Goal: Use online tool/utility: Utilize a website feature to perform a specific function

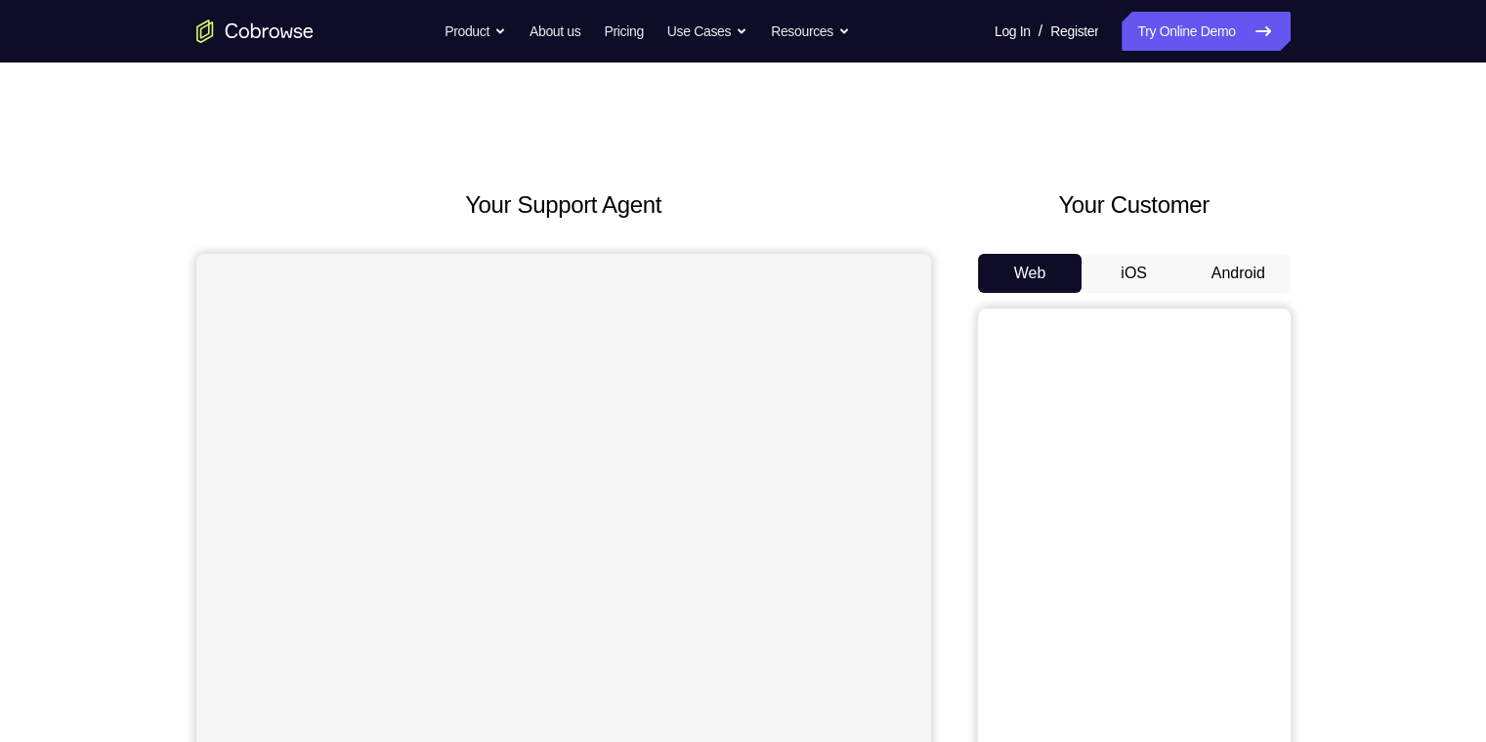
click at [1215, 271] on button "Android" at bounding box center [1238, 273] width 105 height 39
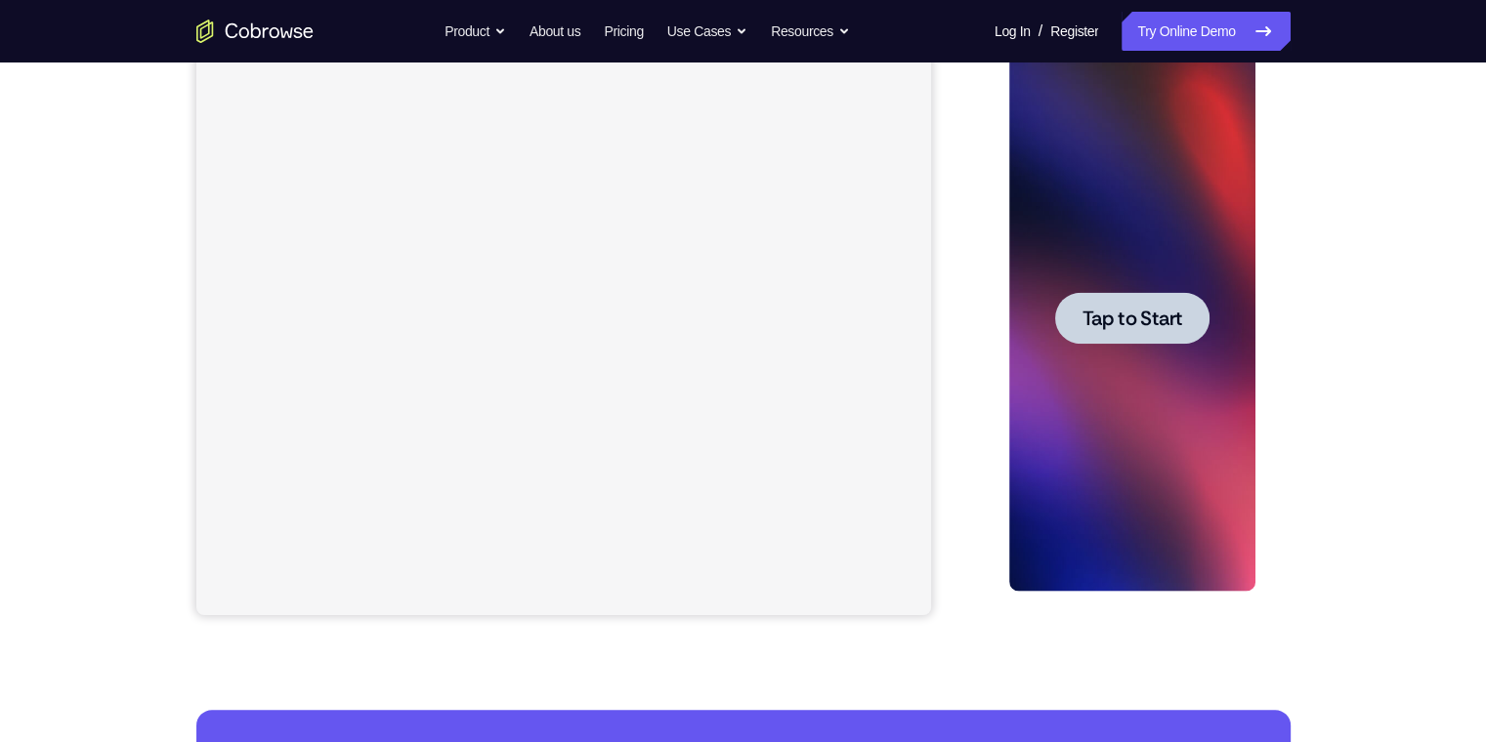
click at [1114, 333] on div at bounding box center [1132, 318] width 154 height 52
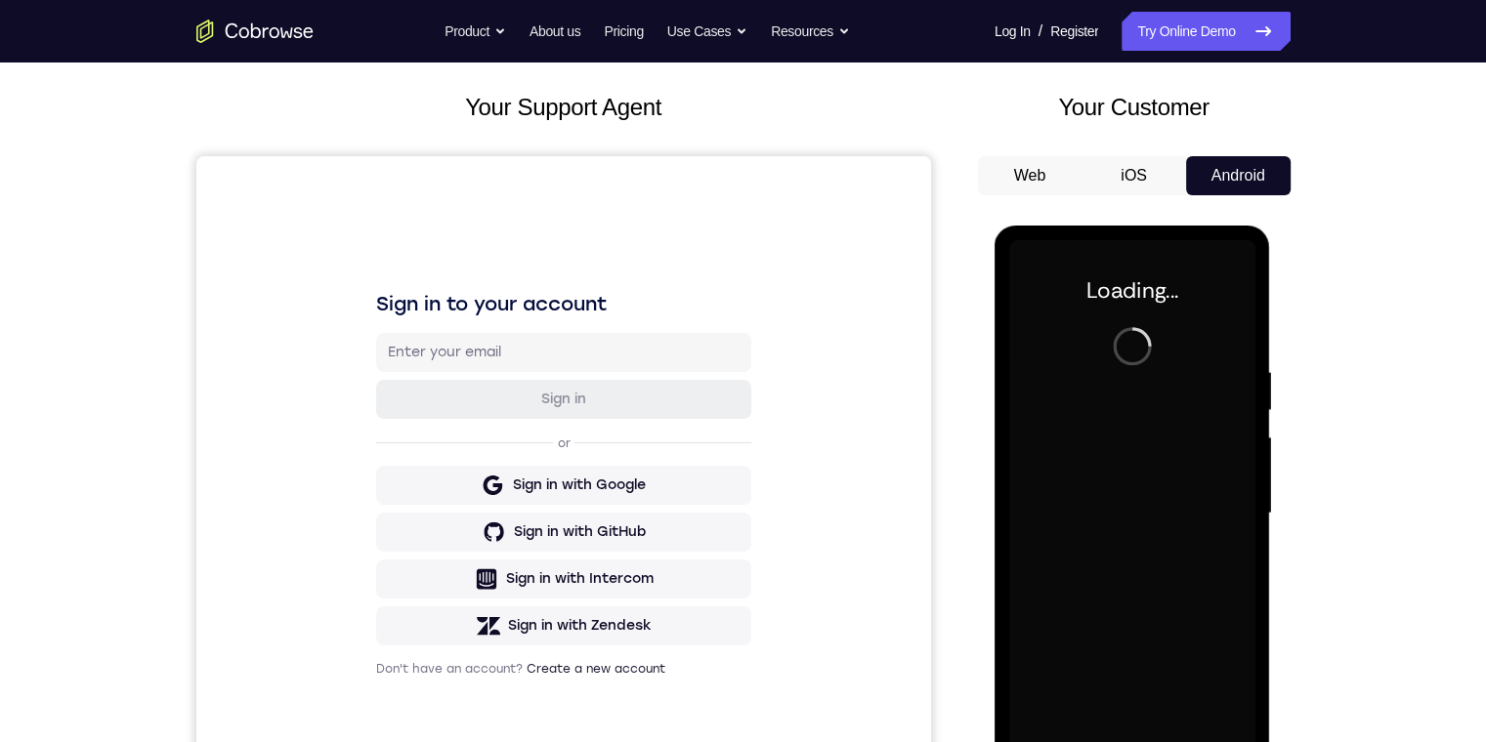
scroll to position [195, 0]
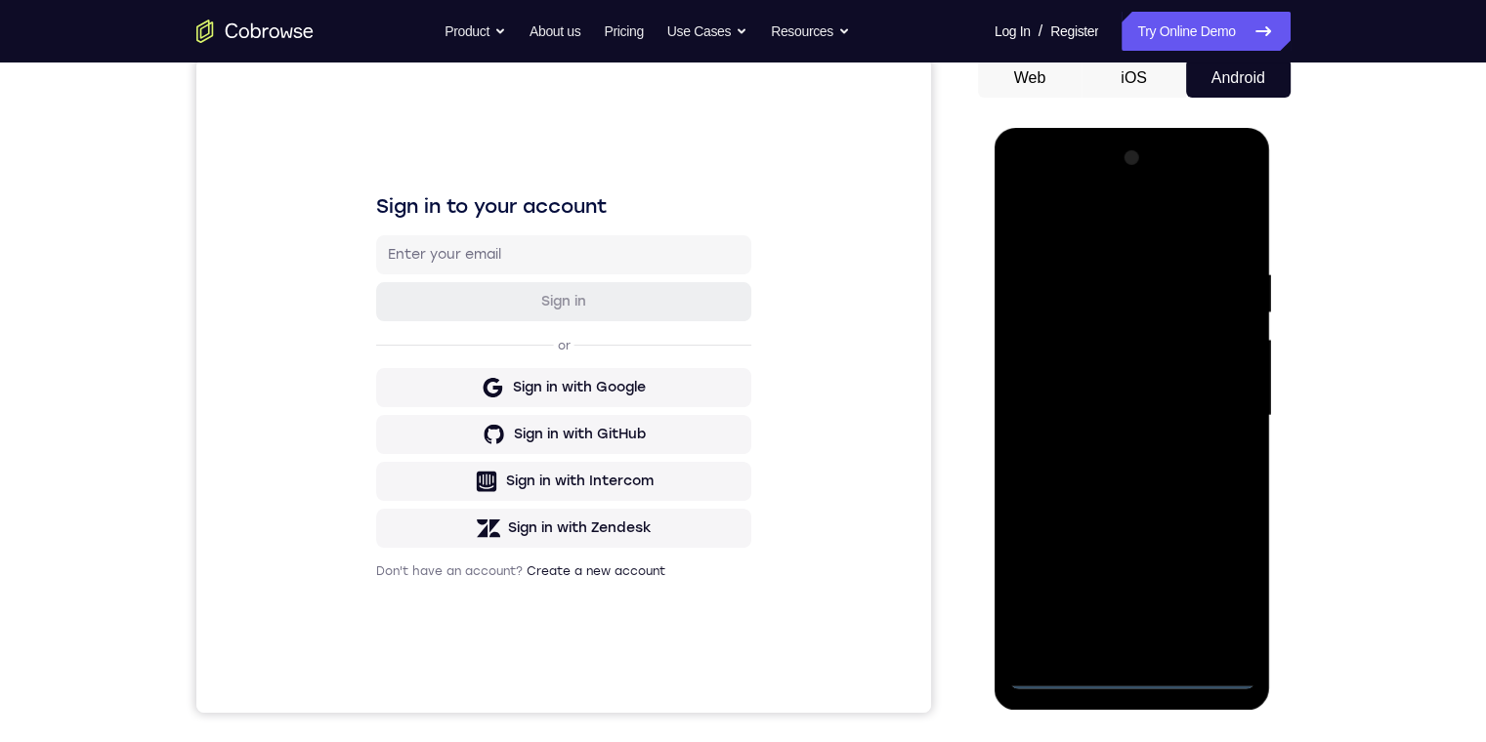
click at [1136, 674] on div at bounding box center [1132, 416] width 246 height 547
drag, startPoint x: 1144, startPoint y: 476, endPoint x: 1141, endPoint y: 311, distance: 165.1
click at [1141, 315] on div at bounding box center [1132, 416] width 246 height 547
click at [1051, 399] on div at bounding box center [1132, 416] width 246 height 547
click at [1119, 427] on div at bounding box center [1132, 416] width 246 height 547
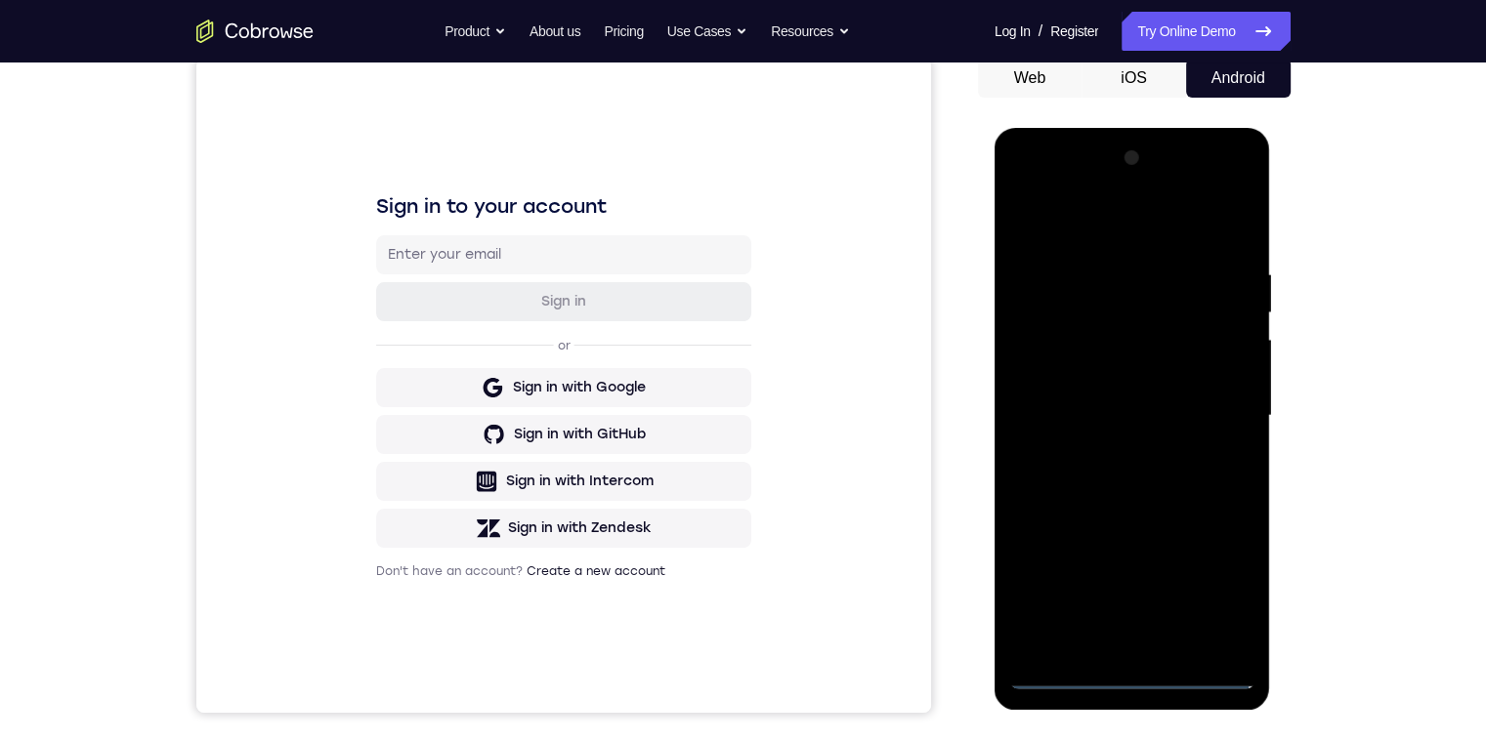
click at [1107, 629] on div at bounding box center [1132, 416] width 246 height 547
click at [1101, 357] on div at bounding box center [1132, 416] width 246 height 547
click at [1085, 272] on div at bounding box center [1132, 416] width 246 height 547
click at [1089, 282] on div at bounding box center [1132, 416] width 246 height 547
click at [1102, 329] on div at bounding box center [1132, 416] width 246 height 547
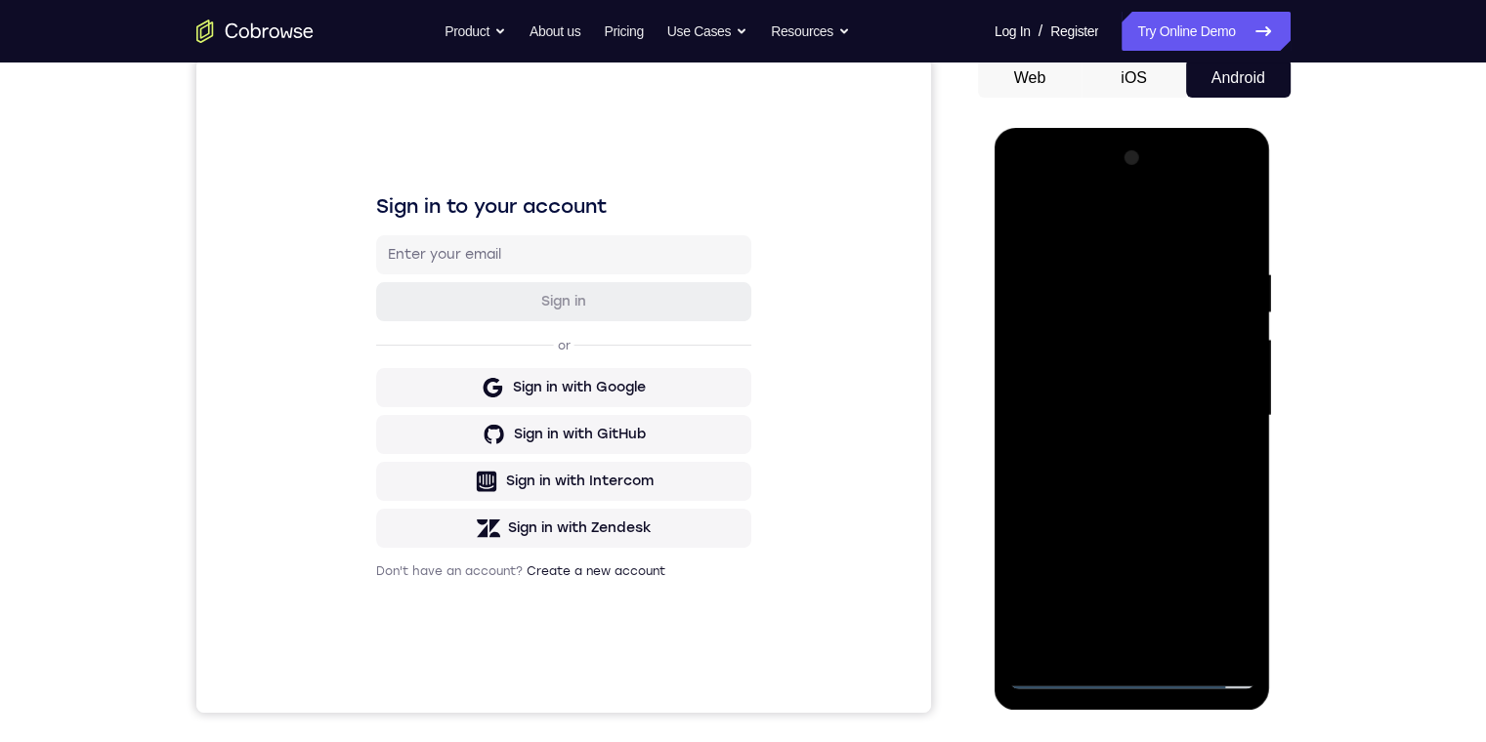
click at [1198, 620] on div at bounding box center [1132, 416] width 246 height 547
click at [1210, 635] on div at bounding box center [1132, 416] width 246 height 547
click at [1121, 641] on div at bounding box center [1132, 416] width 246 height 547
click at [1212, 590] on div at bounding box center [1132, 416] width 246 height 547
click at [1129, 292] on div at bounding box center [1132, 416] width 246 height 547
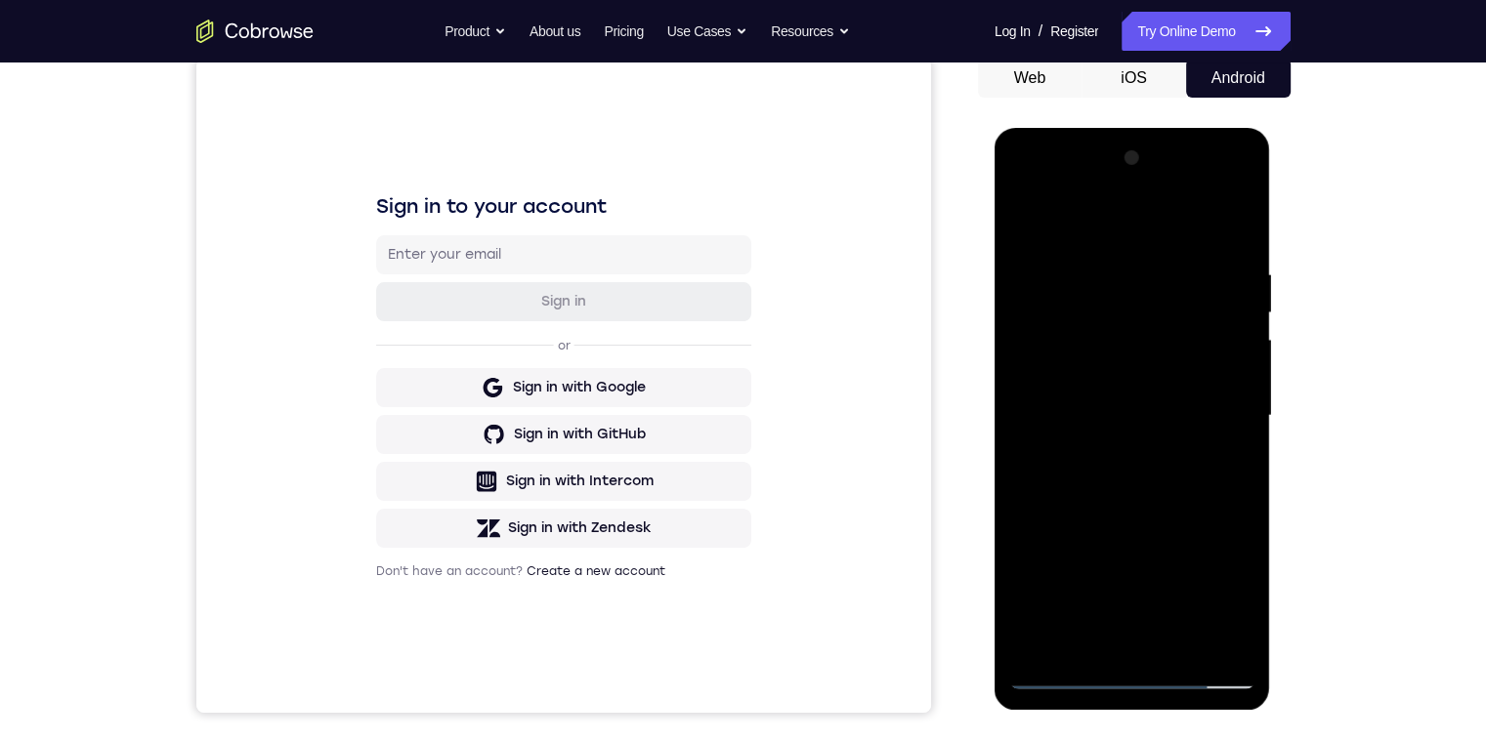
click at [1053, 636] on div at bounding box center [1132, 416] width 246 height 547
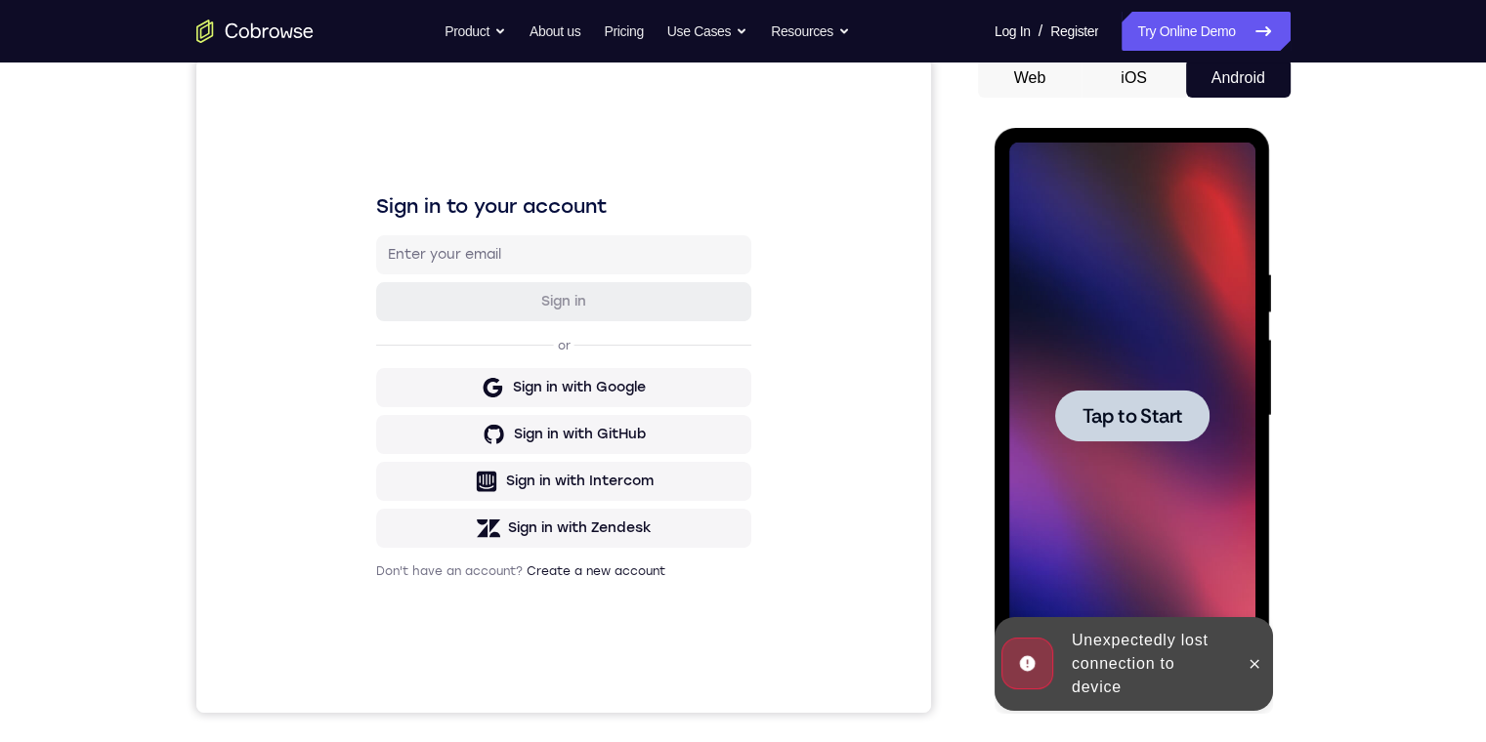
drag, startPoint x: 1096, startPoint y: 367, endPoint x: 1088, endPoint y: 406, distance: 39.8
click at [1090, 396] on div "Tap to Start" at bounding box center [1132, 416] width 246 height 547
click at [1088, 408] on div at bounding box center [1132, 416] width 246 height 547
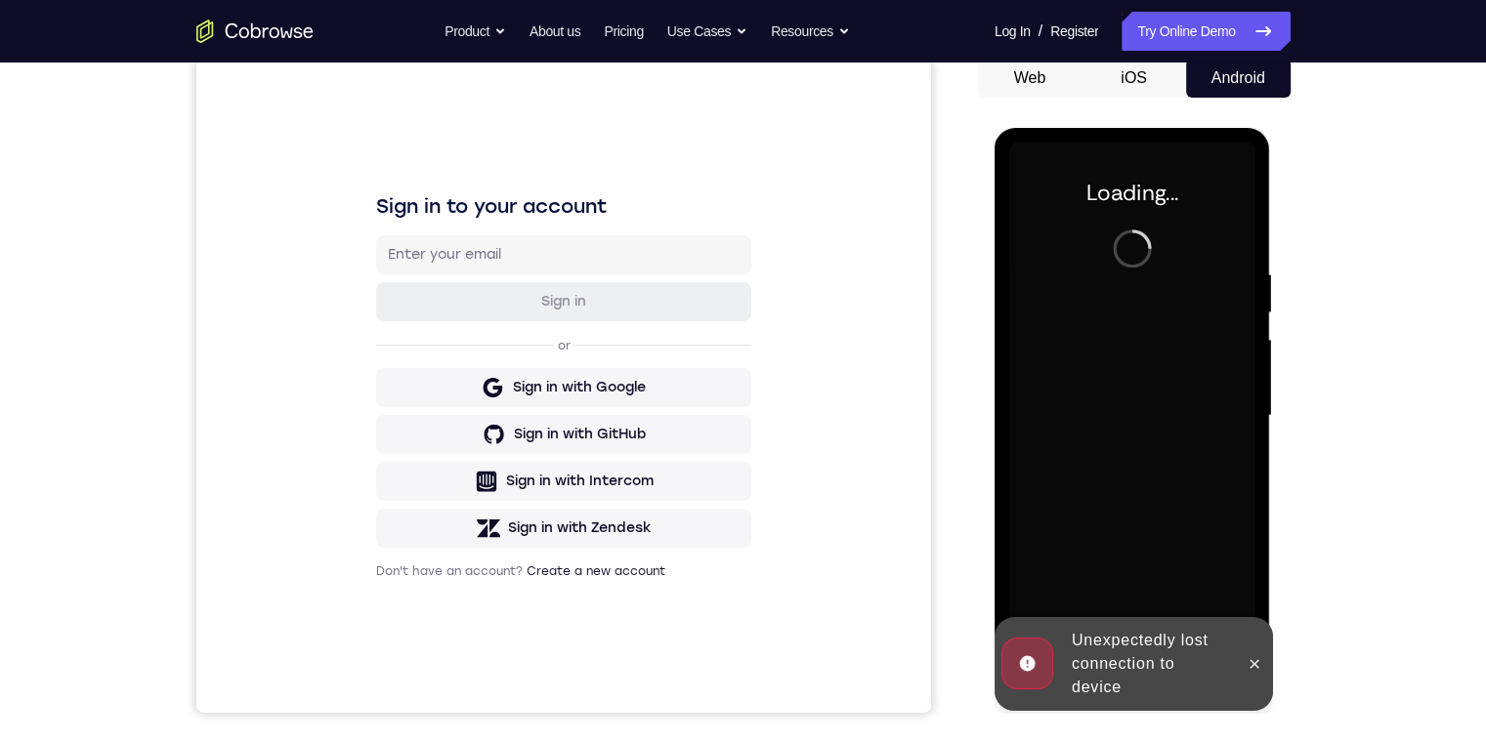
click at [1246, 651] on div at bounding box center [1254, 664] width 31 height 94
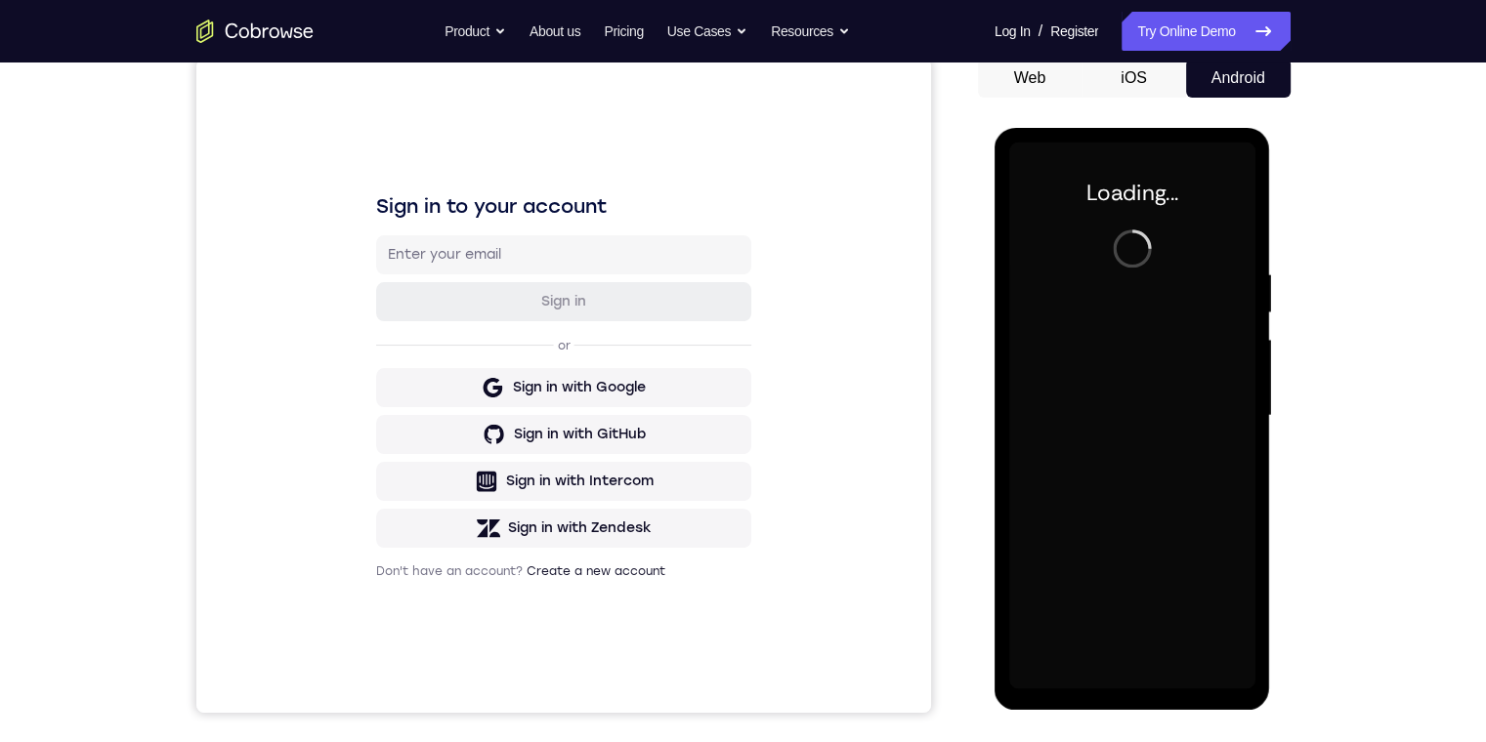
click at [1395, 652] on div "Your Support Agent Your Customer Web iOS Android Next Steps We’d be happy to gi…" at bounding box center [743, 511] width 1486 height 1288
click at [961, 430] on div "Your Support Agent Your Customer Web iOS Android" at bounding box center [743, 353] width 1094 height 722
drag, startPoint x: 1144, startPoint y: 73, endPoint x: 1164, endPoint y: 74, distance: 20.5
click at [1144, 73] on button "iOS" at bounding box center [1133, 78] width 105 height 39
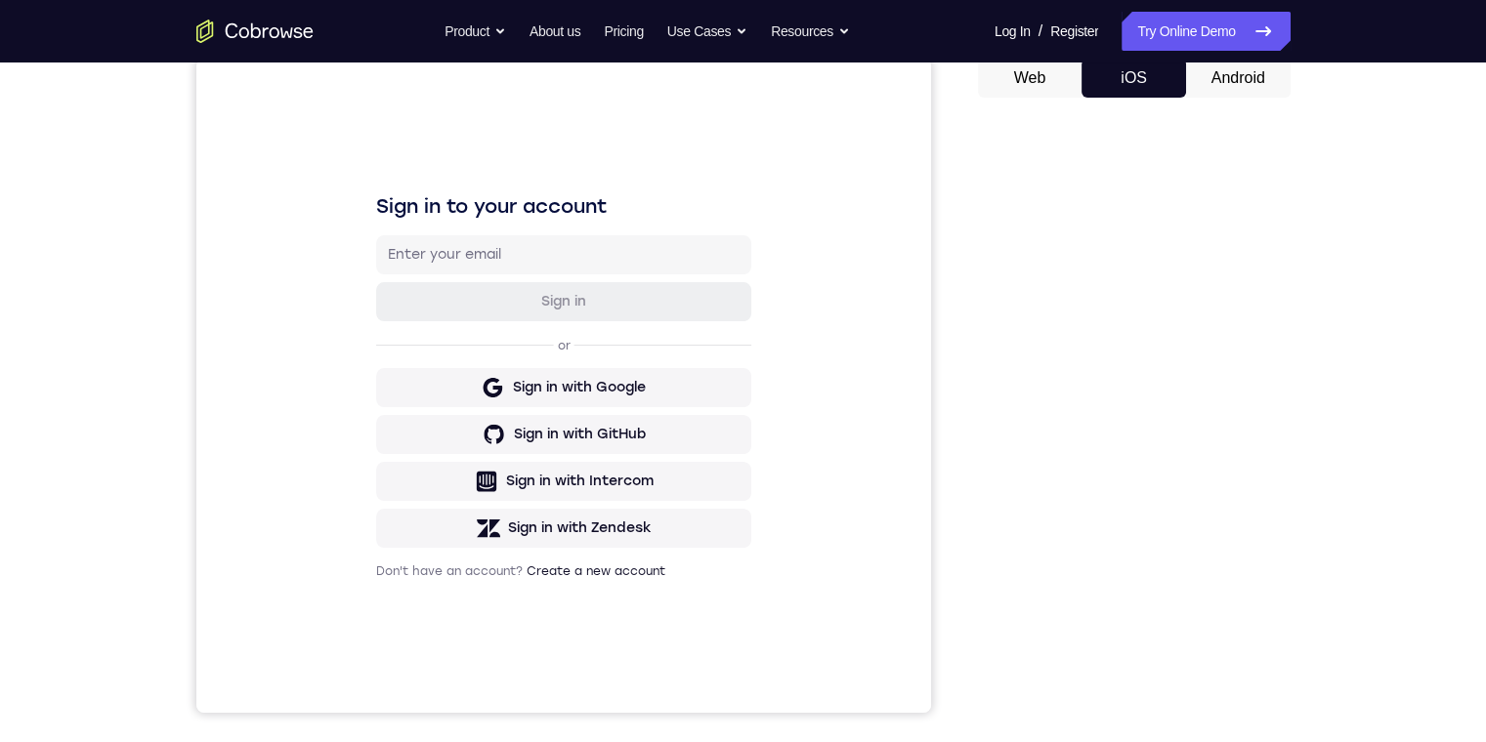
click at [1239, 76] on button "Android" at bounding box center [1238, 78] width 105 height 39
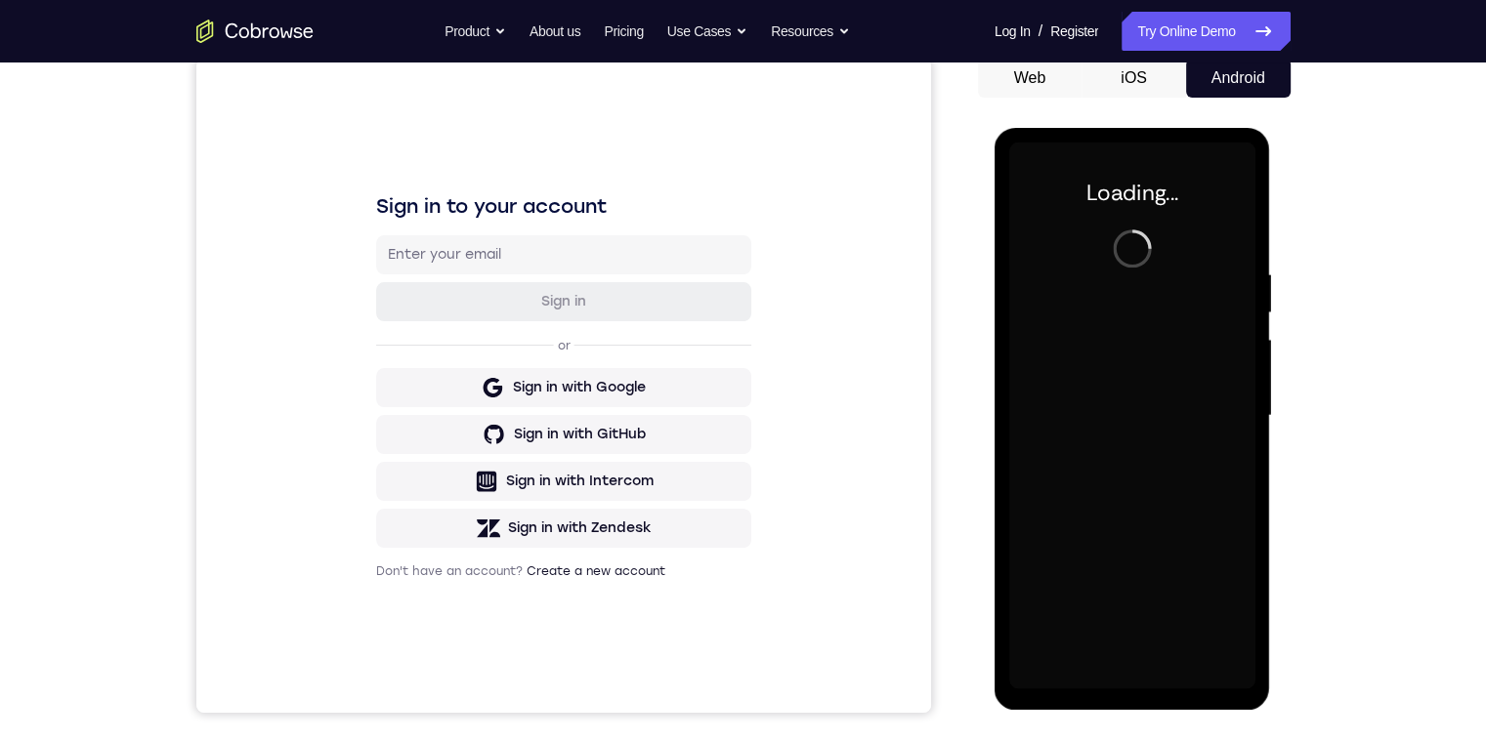
click at [1124, 72] on button "iOS" at bounding box center [1133, 78] width 105 height 39
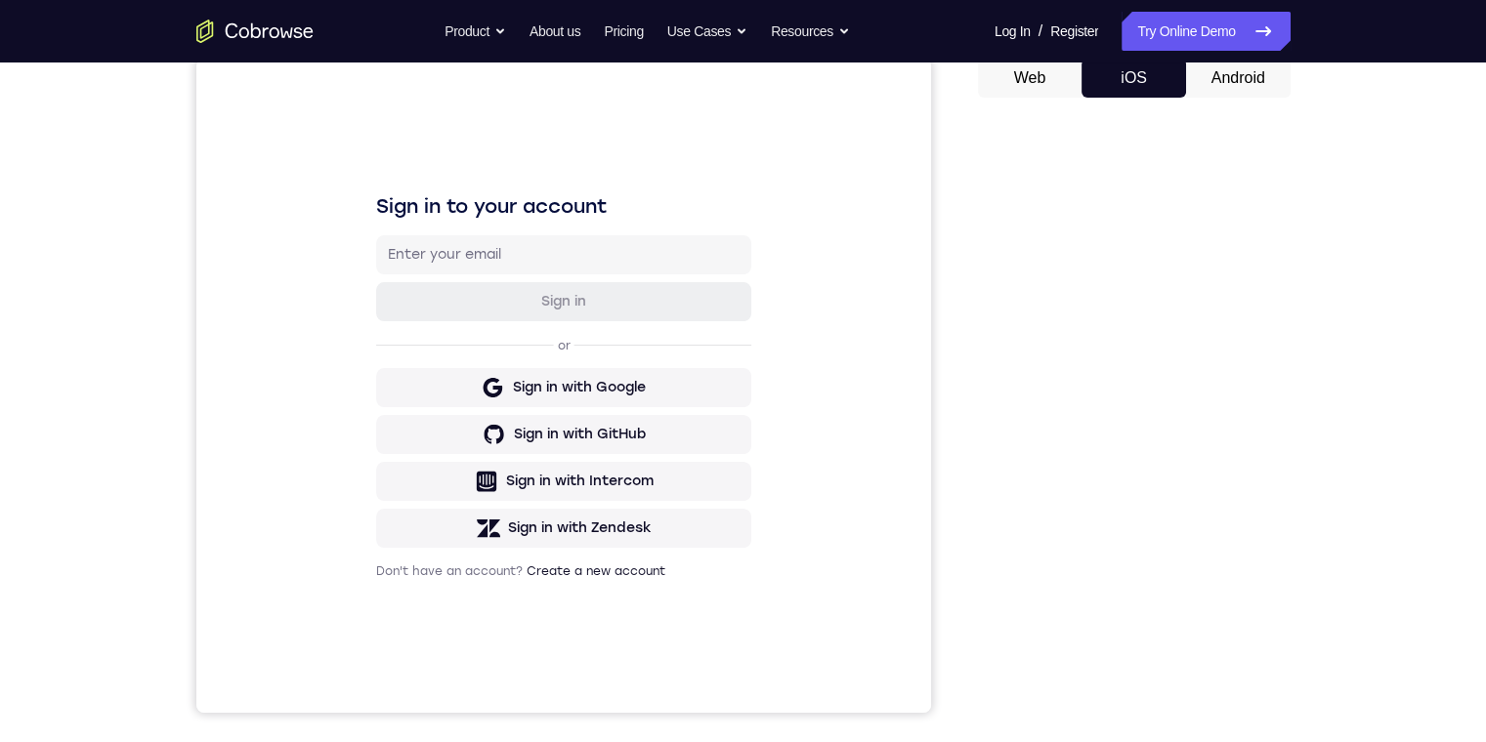
click at [1026, 82] on button "Web" at bounding box center [1030, 78] width 105 height 39
drag, startPoint x: 126, startPoint y: 60, endPoint x: 1203, endPoint y: 80, distance: 1077.6
click at [1207, 79] on button "Android" at bounding box center [1238, 78] width 105 height 39
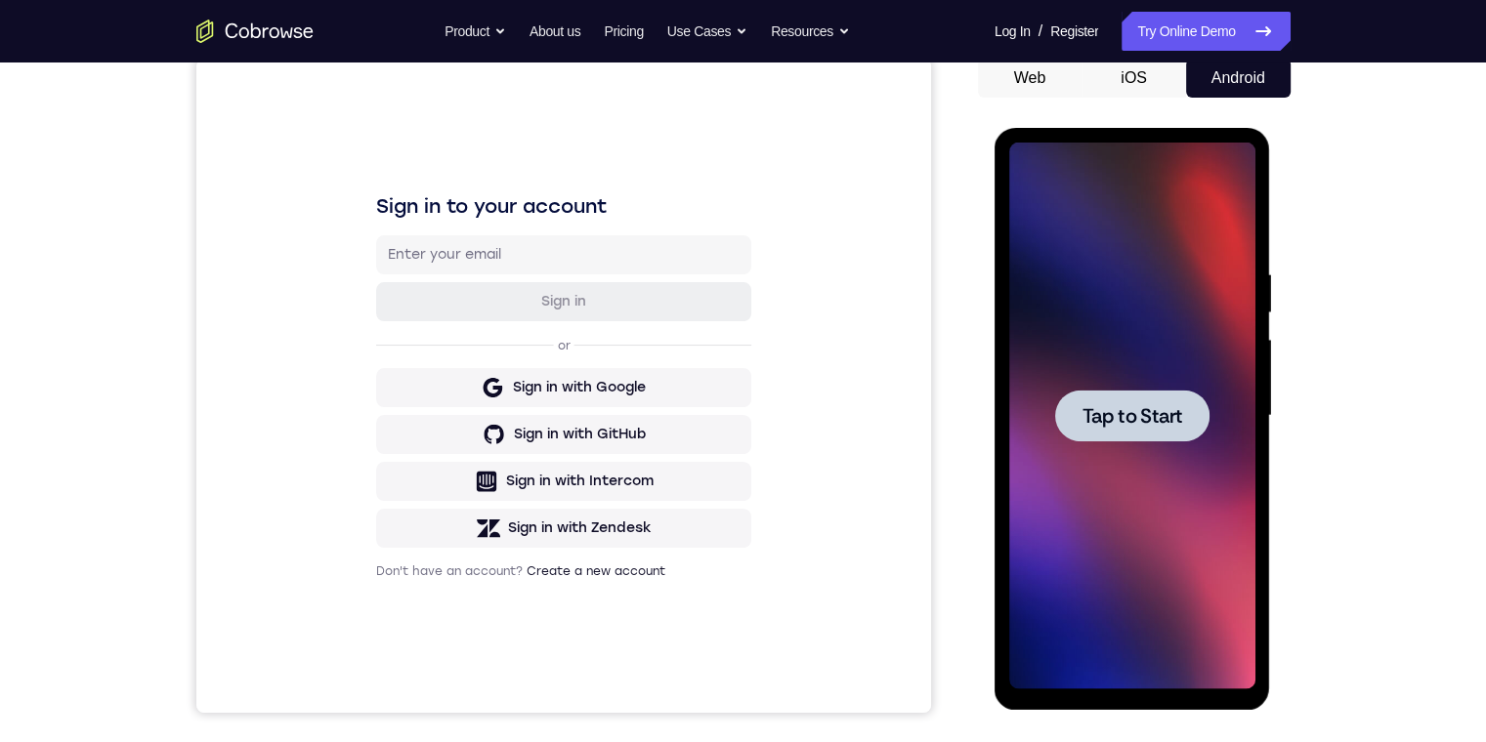
click at [1137, 434] on div at bounding box center [1132, 416] width 154 height 52
click at [1104, 422] on span "Tap to Start" at bounding box center [1132, 416] width 100 height 20
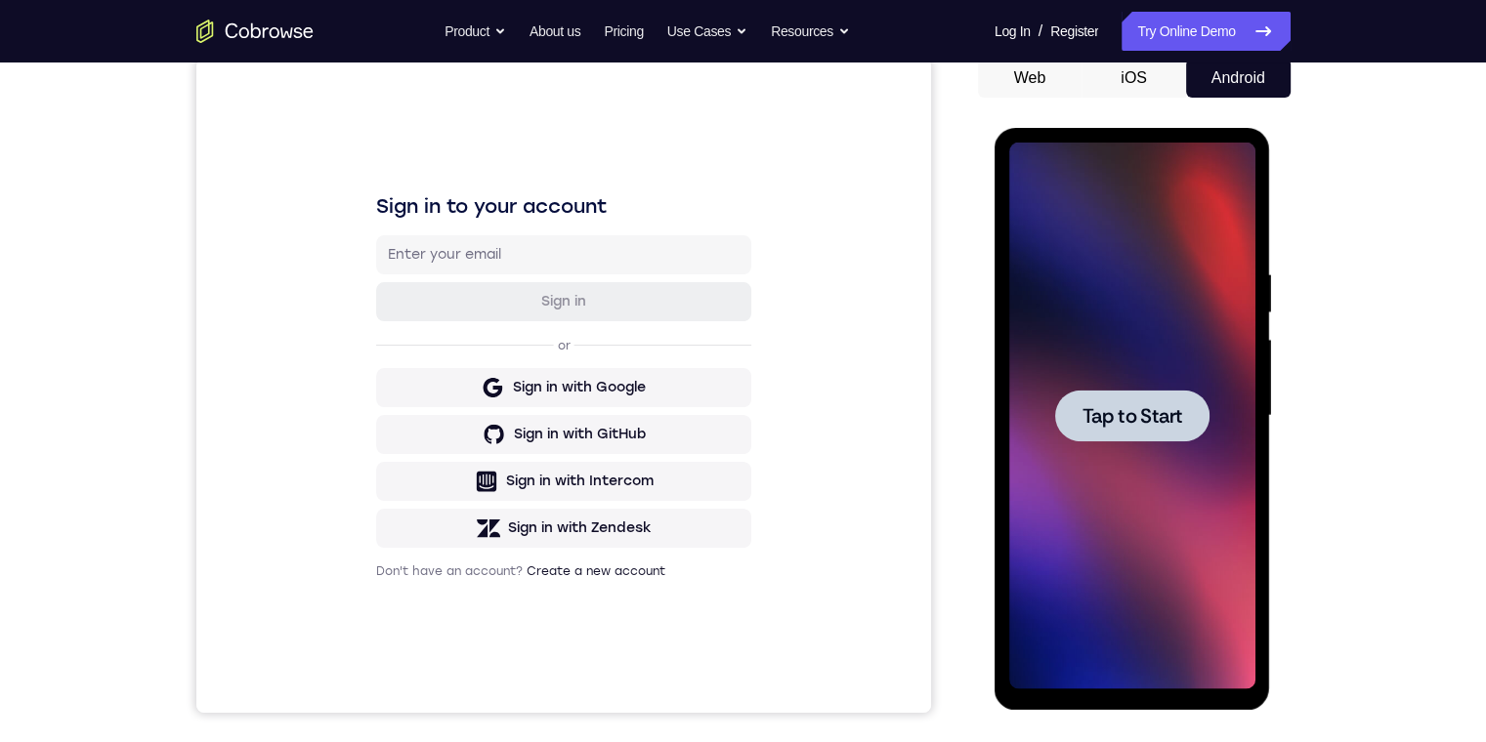
drag, startPoint x: 1073, startPoint y: 422, endPoint x: 1035, endPoint y: 366, distance: 67.5
click at [1071, 414] on div at bounding box center [1132, 416] width 154 height 52
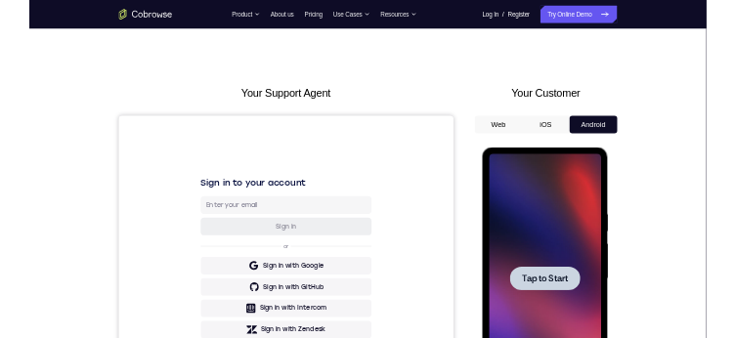
scroll to position [488, 0]
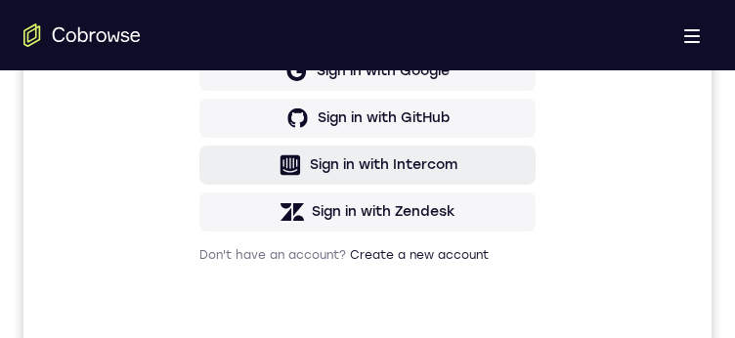
click at [413, 157] on div "Sign in with Intercom" at bounding box center [383, 165] width 147 height 20
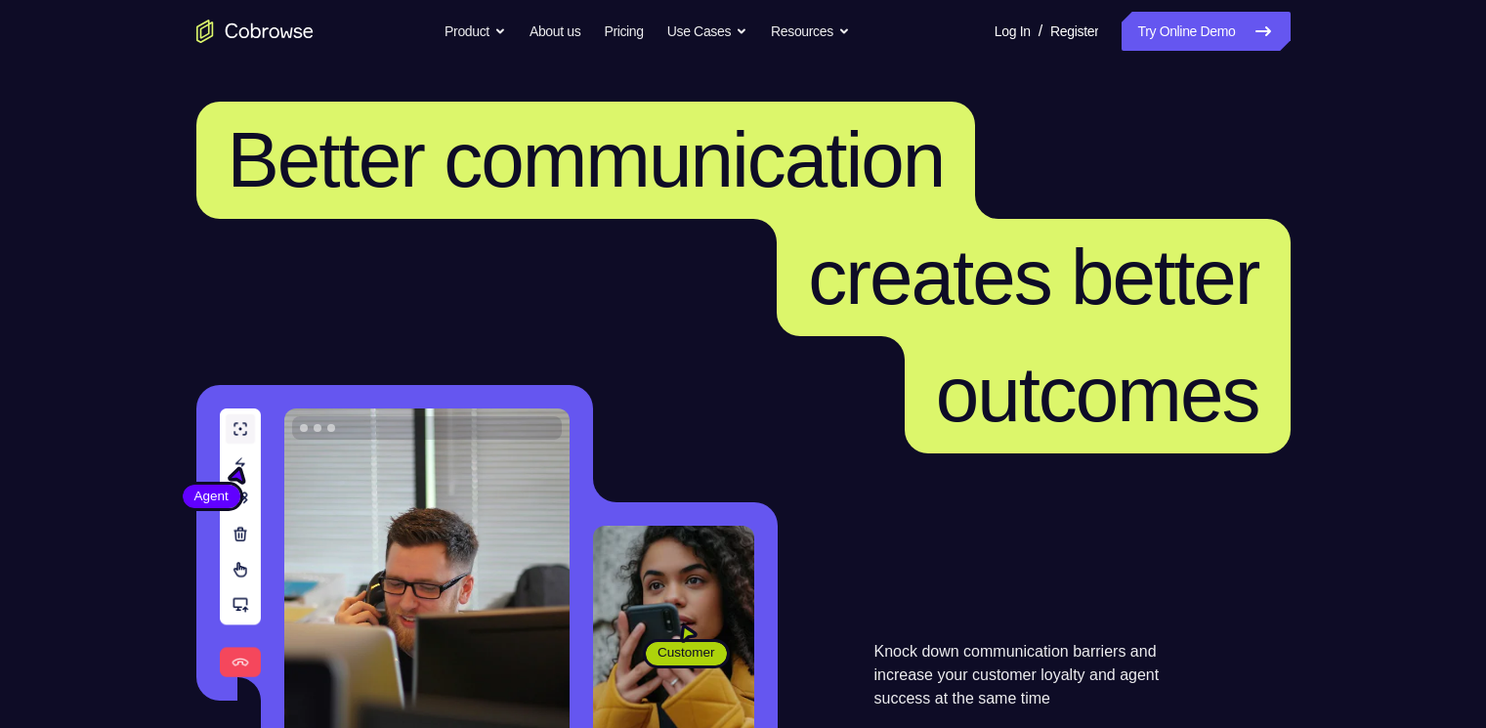
scroll to position [488, 0]
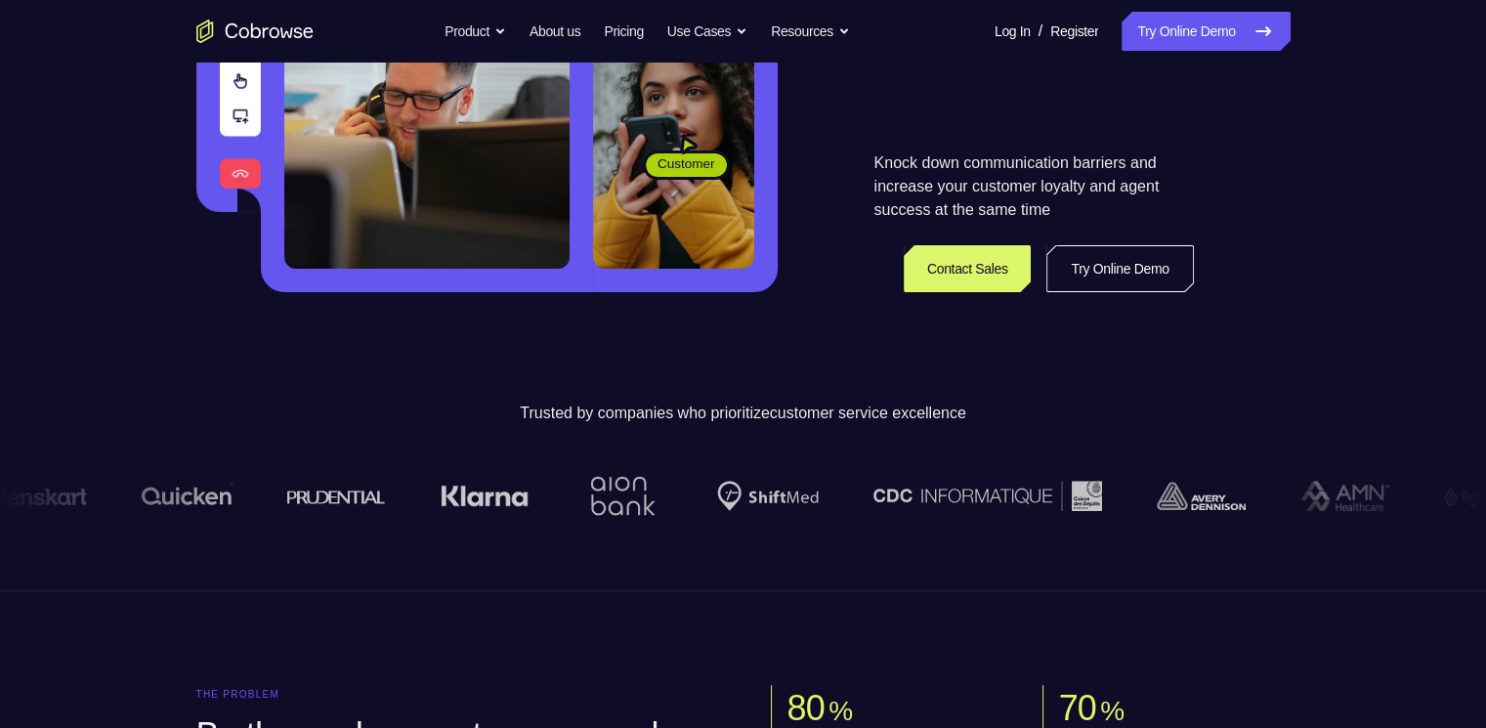
click at [1098, 274] on link "Try Online Demo" at bounding box center [1119, 268] width 147 height 47
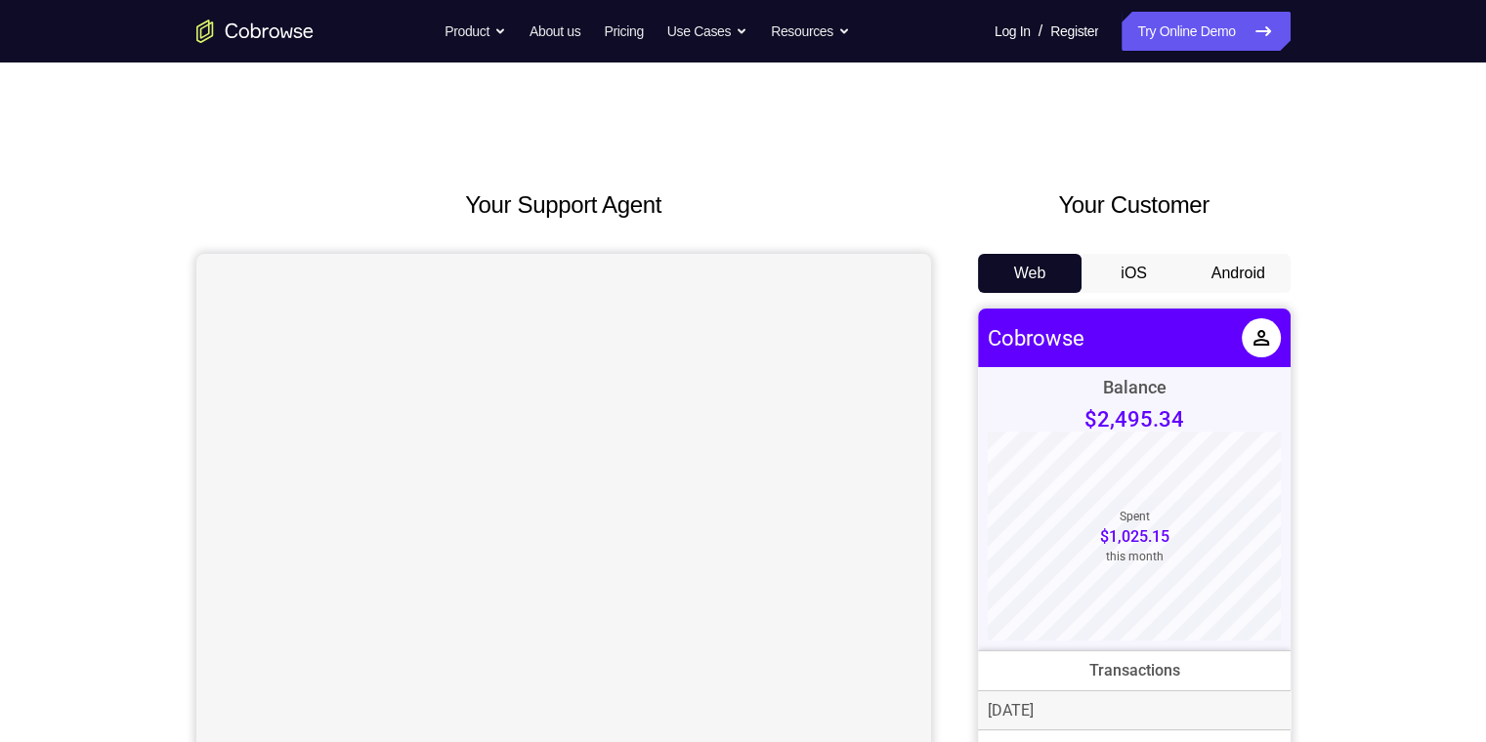
click at [1214, 267] on button "Android" at bounding box center [1238, 273] width 105 height 39
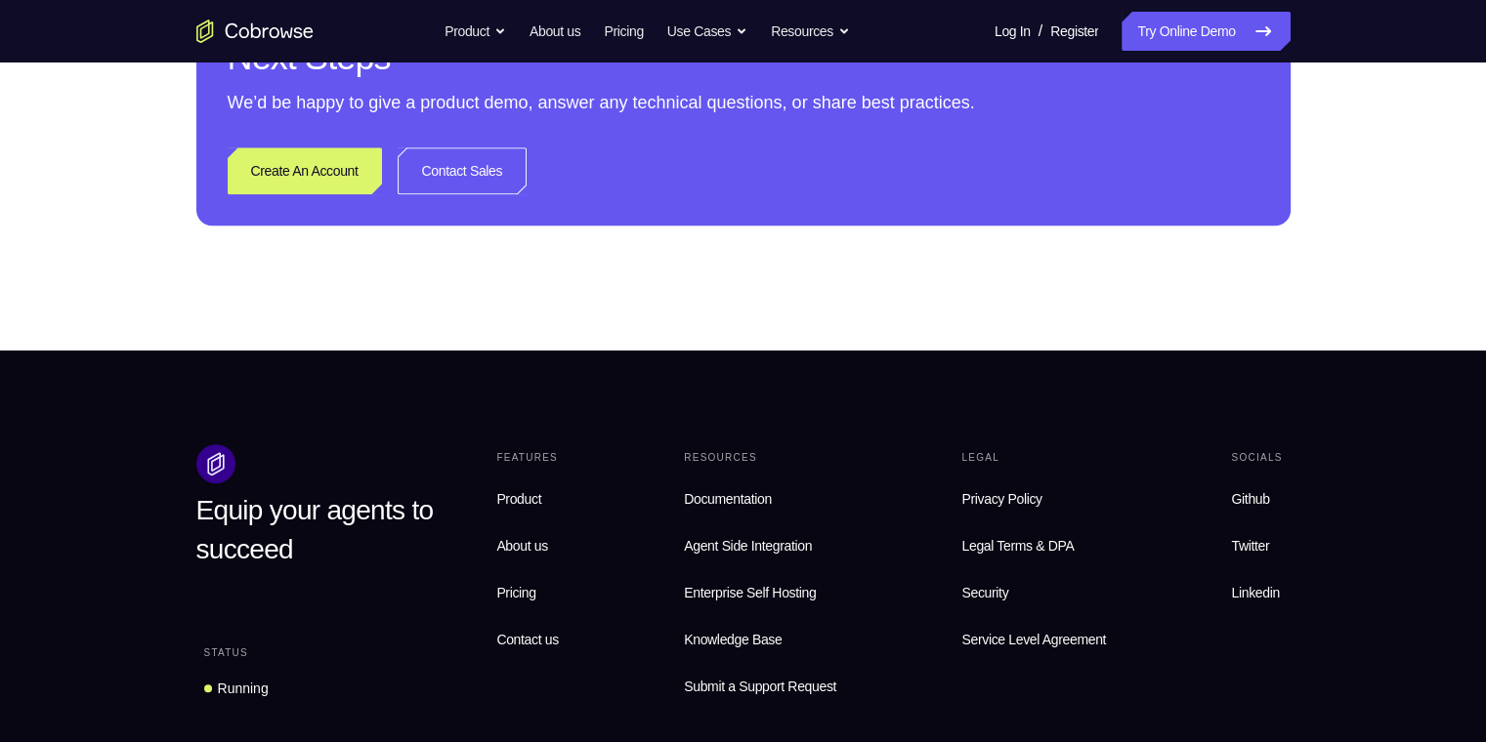
scroll to position [293, 0]
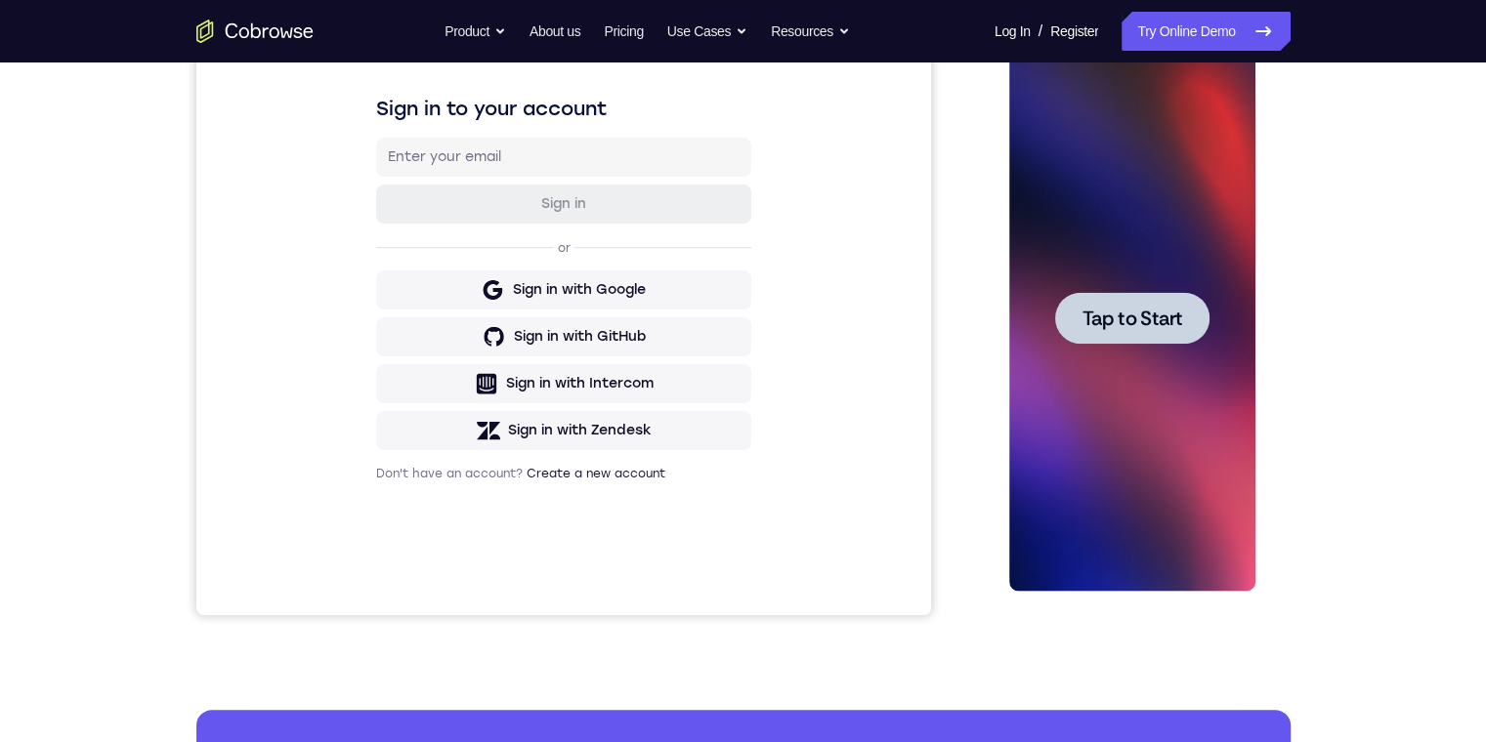
click at [1153, 296] on div at bounding box center [1132, 318] width 154 height 52
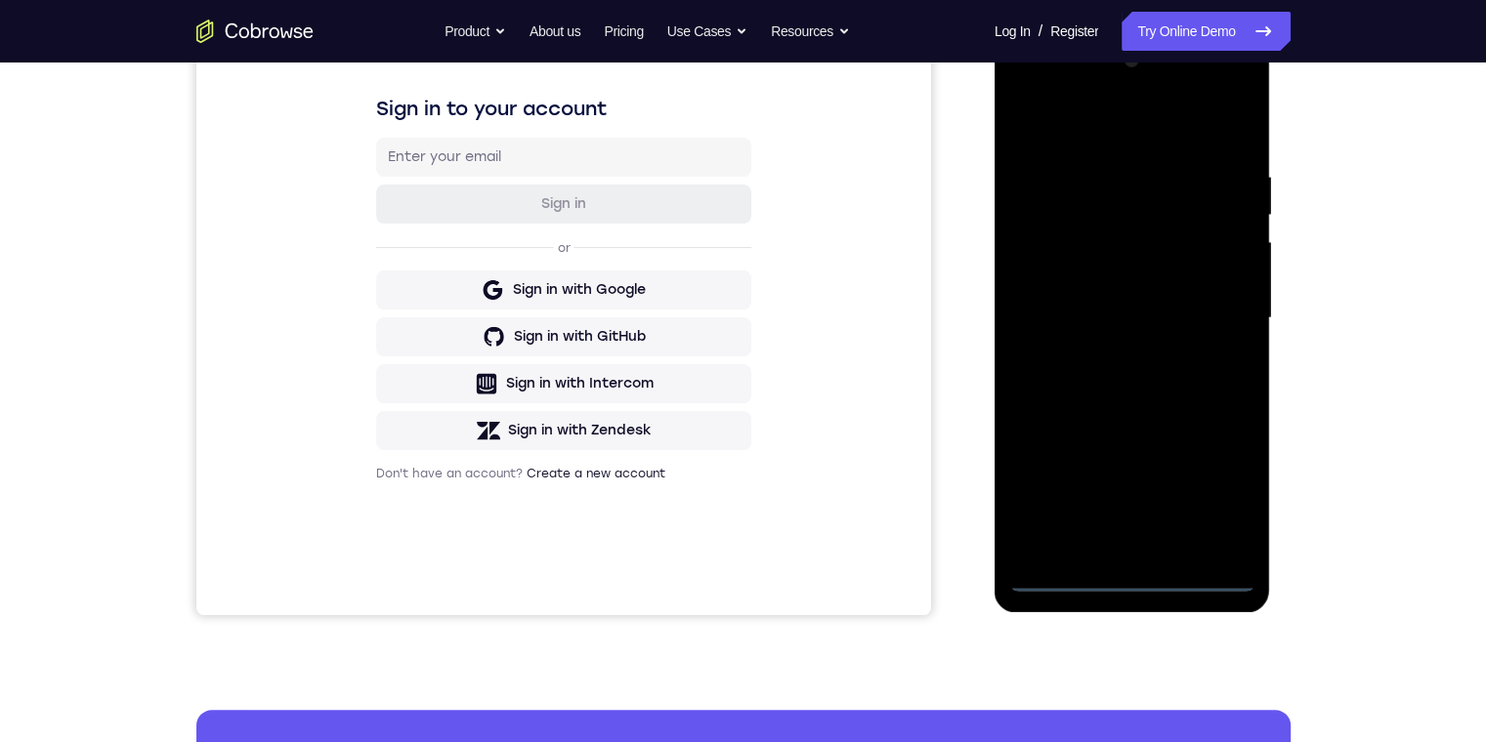
click at [1134, 571] on div at bounding box center [1132, 318] width 246 height 547
drag, startPoint x: 1122, startPoint y: 414, endPoint x: 1061, endPoint y: 164, distance: 257.5
click at [1054, 176] on div at bounding box center [1132, 318] width 246 height 547
click at [1035, 313] on div at bounding box center [1132, 318] width 246 height 547
click at [1115, 329] on div at bounding box center [1132, 318] width 246 height 547
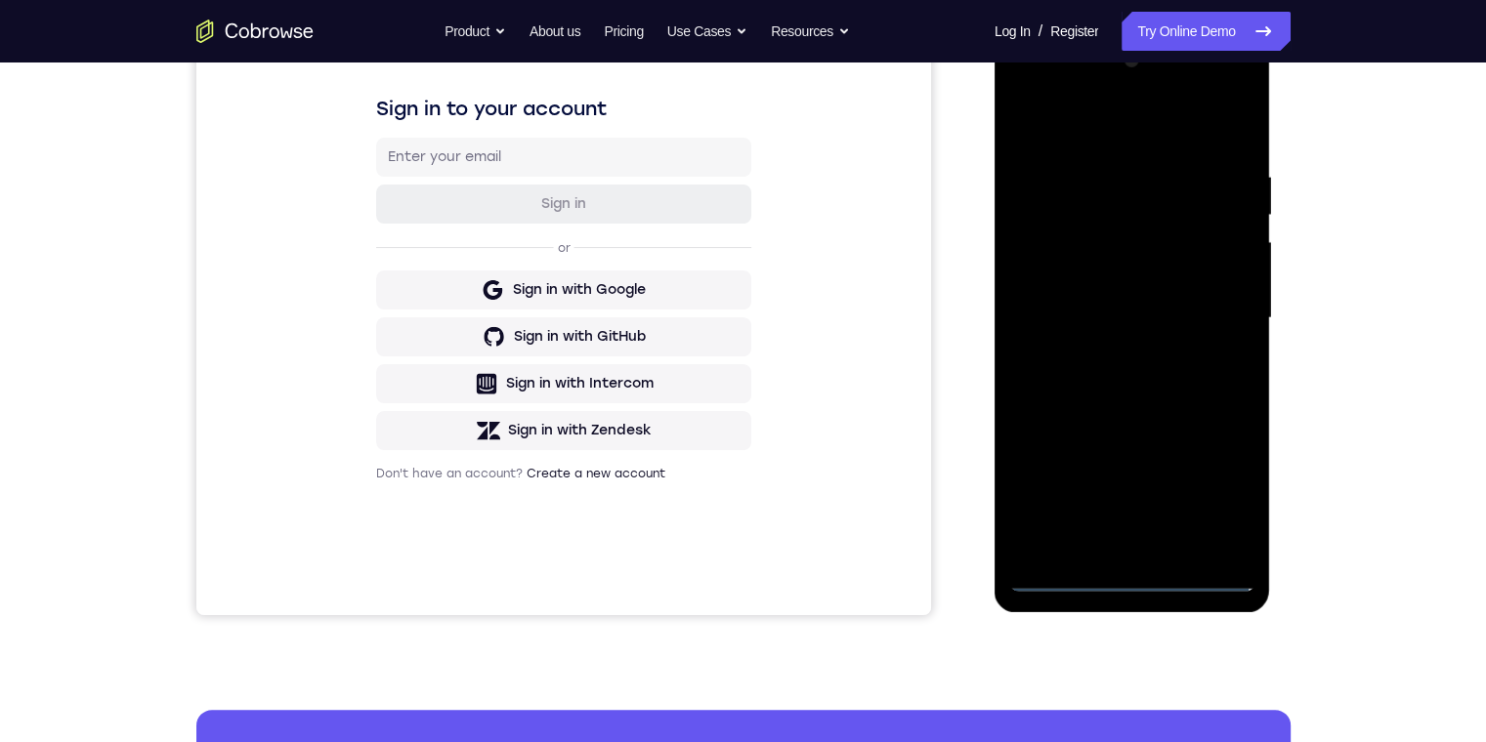
click at [1140, 539] on div at bounding box center [1132, 318] width 246 height 547
click at [1094, 230] on div at bounding box center [1132, 318] width 246 height 547
click at [1069, 246] on div at bounding box center [1132, 318] width 246 height 547
click at [1066, 189] on div at bounding box center [1132, 318] width 246 height 547
click at [1094, 250] on div at bounding box center [1132, 318] width 246 height 547
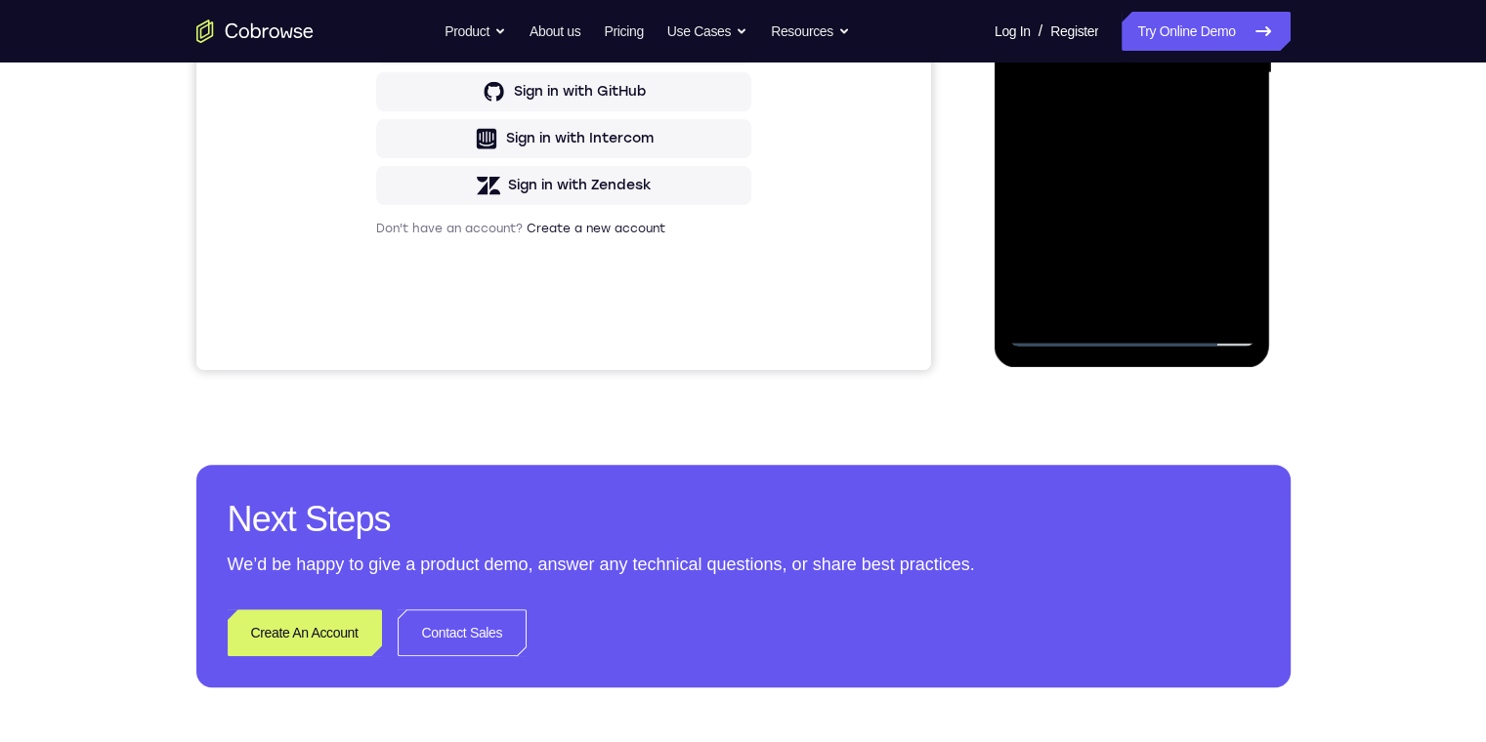
scroll to position [391, 0]
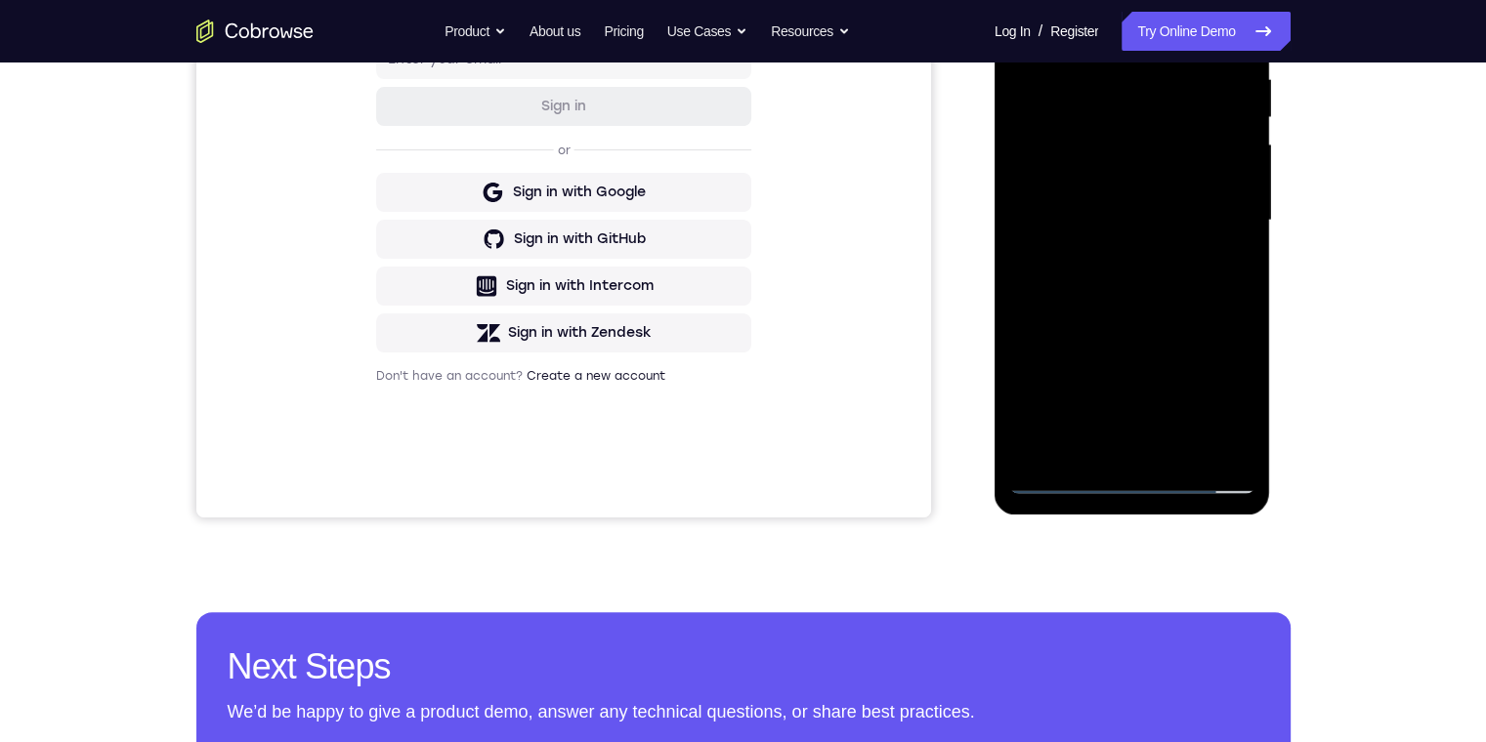
drag, startPoint x: 1124, startPoint y: 313, endPoint x: 1115, endPoint y: 178, distance: 135.1
click at [1115, 184] on div at bounding box center [1132, 220] width 246 height 547
click at [1195, 434] on div at bounding box center [1132, 220] width 246 height 547
click at [1211, 438] on div at bounding box center [1132, 220] width 246 height 547
click at [1215, 434] on div at bounding box center [1132, 220] width 246 height 547
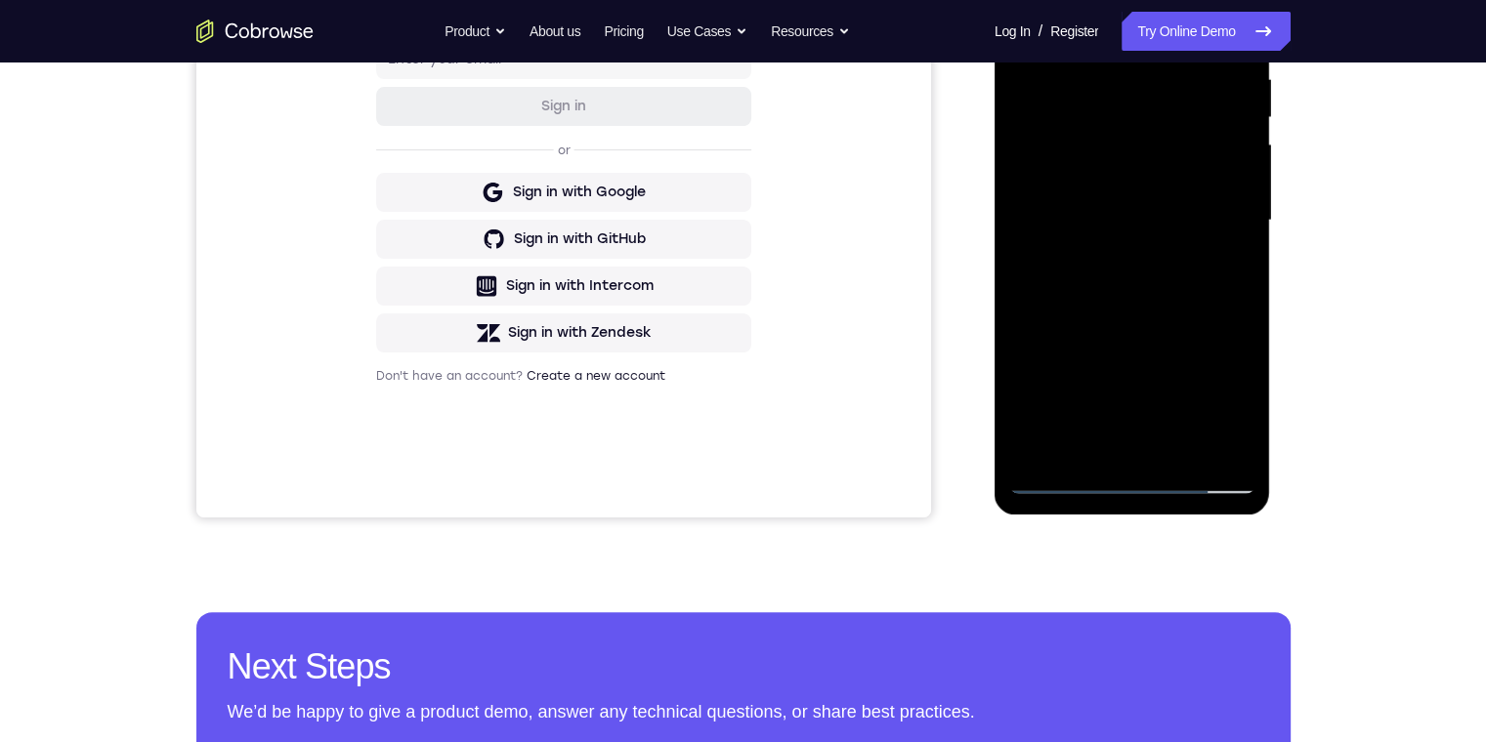
scroll to position [205, 0]
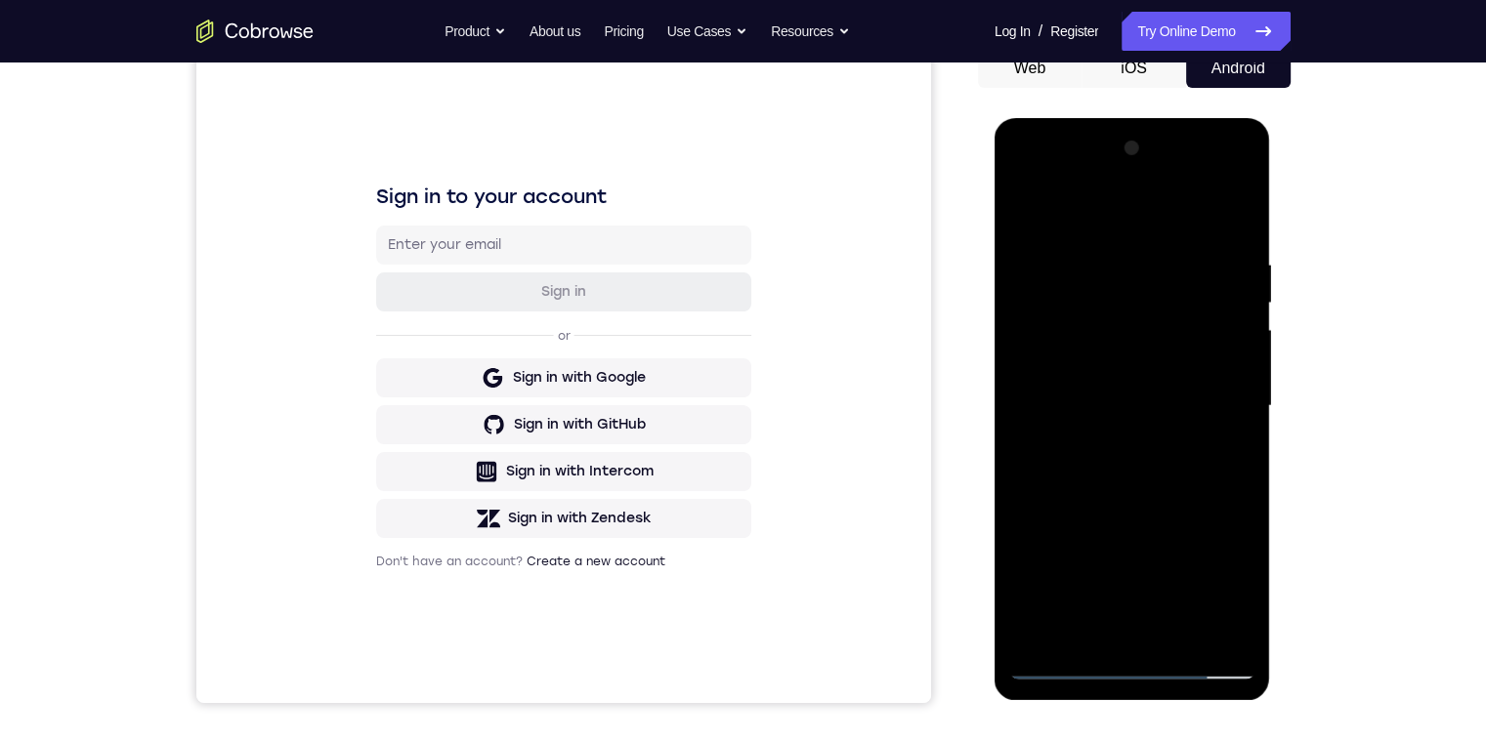
click at [1150, 622] on div at bounding box center [1132, 406] width 246 height 547
click at [1117, 260] on div at bounding box center [1132, 406] width 246 height 547
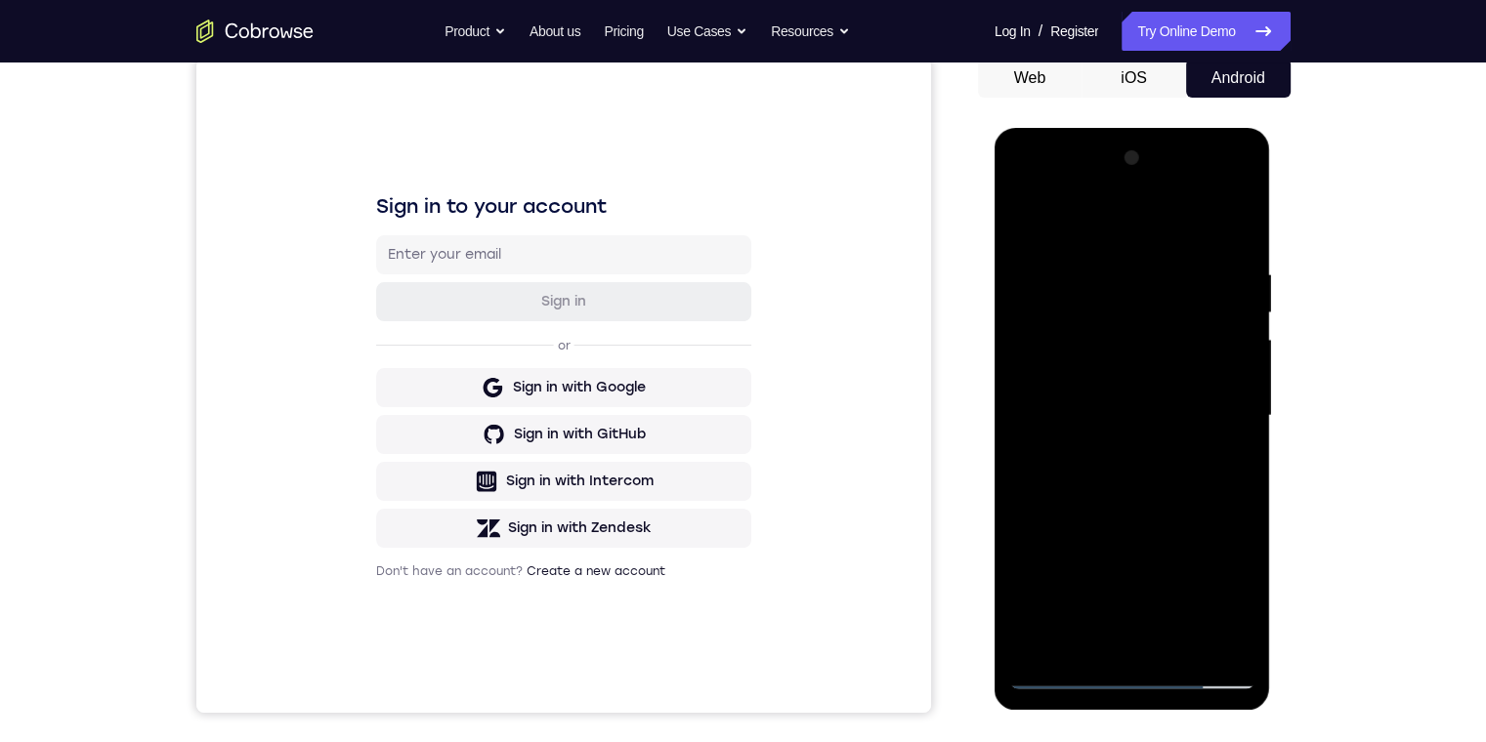
click at [1103, 301] on div at bounding box center [1132, 416] width 246 height 547
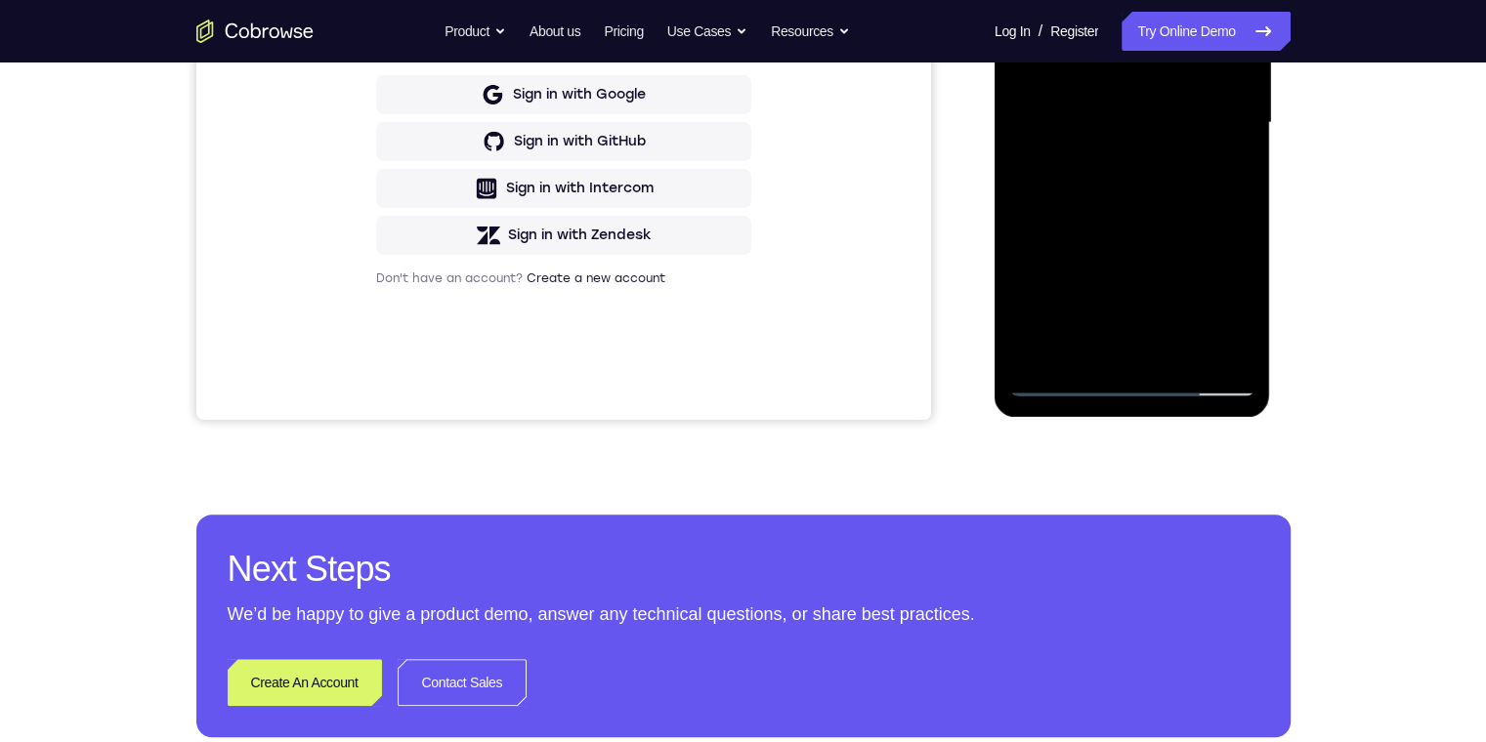
drag, startPoint x: 1111, startPoint y: 173, endPoint x: 1122, endPoint y: -10, distance: 183.0
click at [1114, 0] on div at bounding box center [1132, 123] width 246 height 547
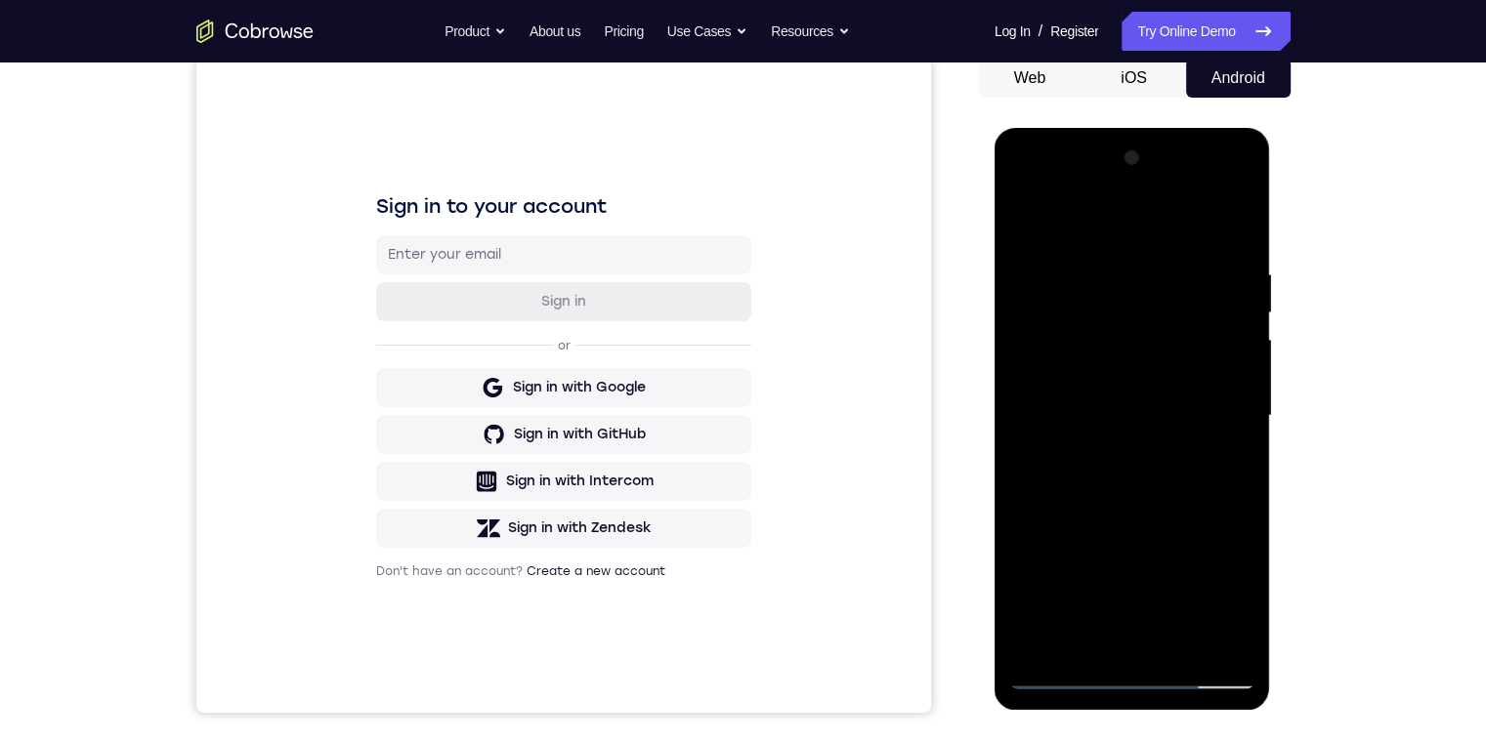
drag, startPoint x: 1174, startPoint y: 556, endPoint x: 1221, endPoint y: 338, distance: 222.8
click at [1185, 386] on div at bounding box center [1132, 416] width 246 height 547
drag, startPoint x: 1240, startPoint y: 225, endPoint x: 2010, endPoint y: 865, distance: 1002.3
click at [1240, 225] on div at bounding box center [1132, 416] width 246 height 547
click at [1212, 188] on div at bounding box center [1132, 416] width 246 height 547
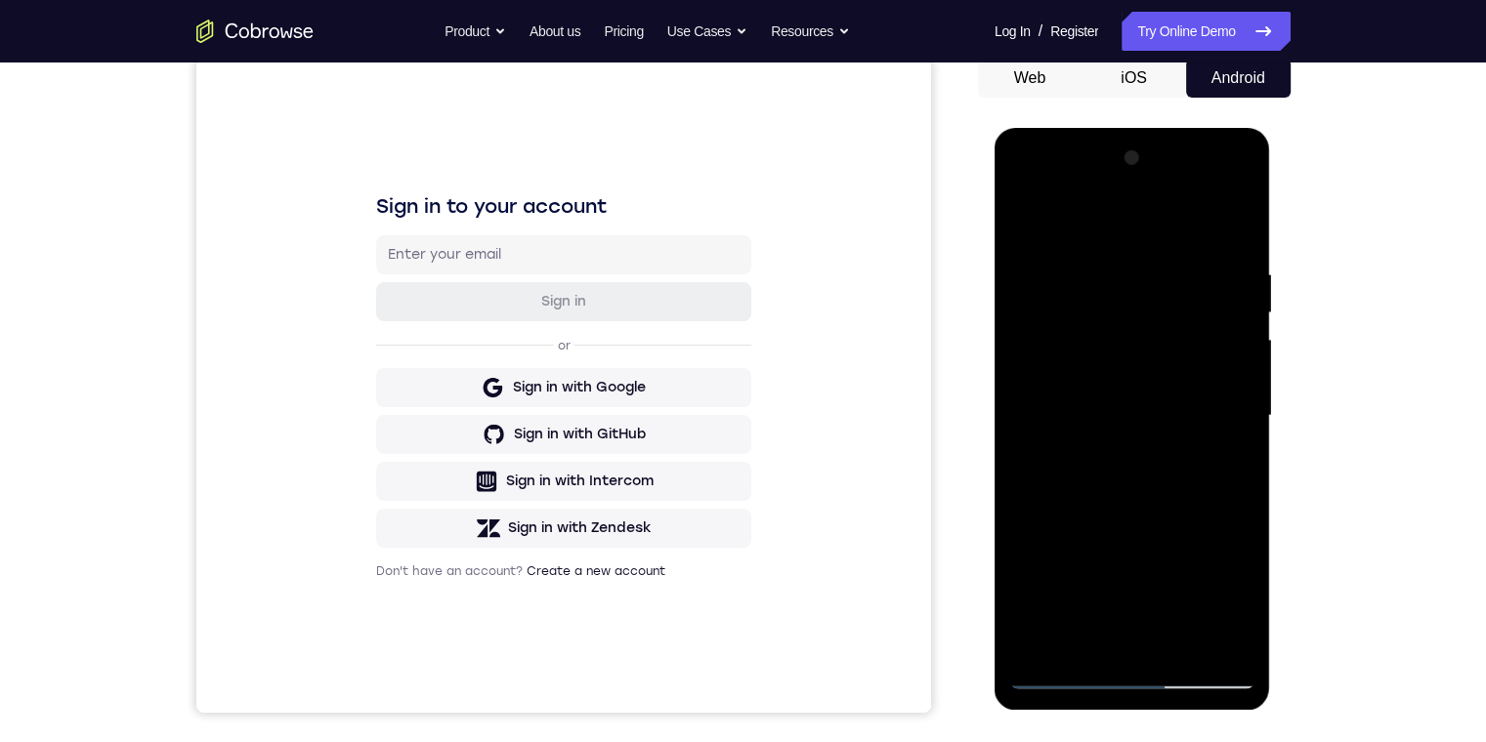
drag, startPoint x: 1176, startPoint y: 551, endPoint x: 1166, endPoint y: 353, distance: 198.5
click at [1166, 346] on div at bounding box center [1132, 416] width 246 height 547
click at [1061, 676] on div at bounding box center [1132, 416] width 246 height 547
click at [1141, 383] on div at bounding box center [1132, 416] width 246 height 547
drag, startPoint x: 1156, startPoint y: 553, endPoint x: 1160, endPoint y: 304, distance: 249.1
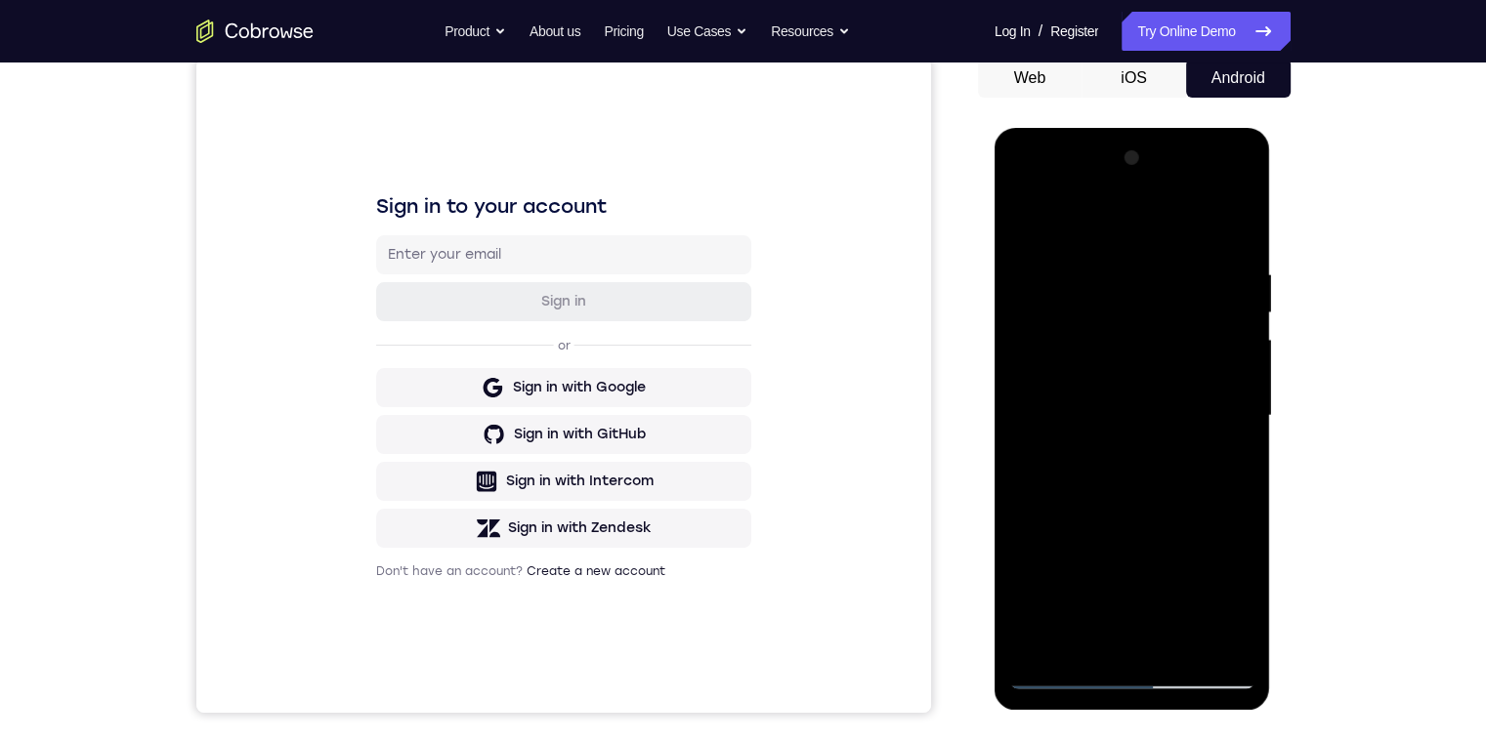
click at [1156, 606] on div at bounding box center [1132, 416] width 246 height 547
click at [1149, 281] on div at bounding box center [1132, 416] width 246 height 547
click at [1064, 669] on div at bounding box center [1132, 416] width 246 height 547
click at [1132, 673] on div at bounding box center [1132, 416] width 246 height 547
drag, startPoint x: 1117, startPoint y: 508, endPoint x: 1132, endPoint y: 220, distance: 288.5
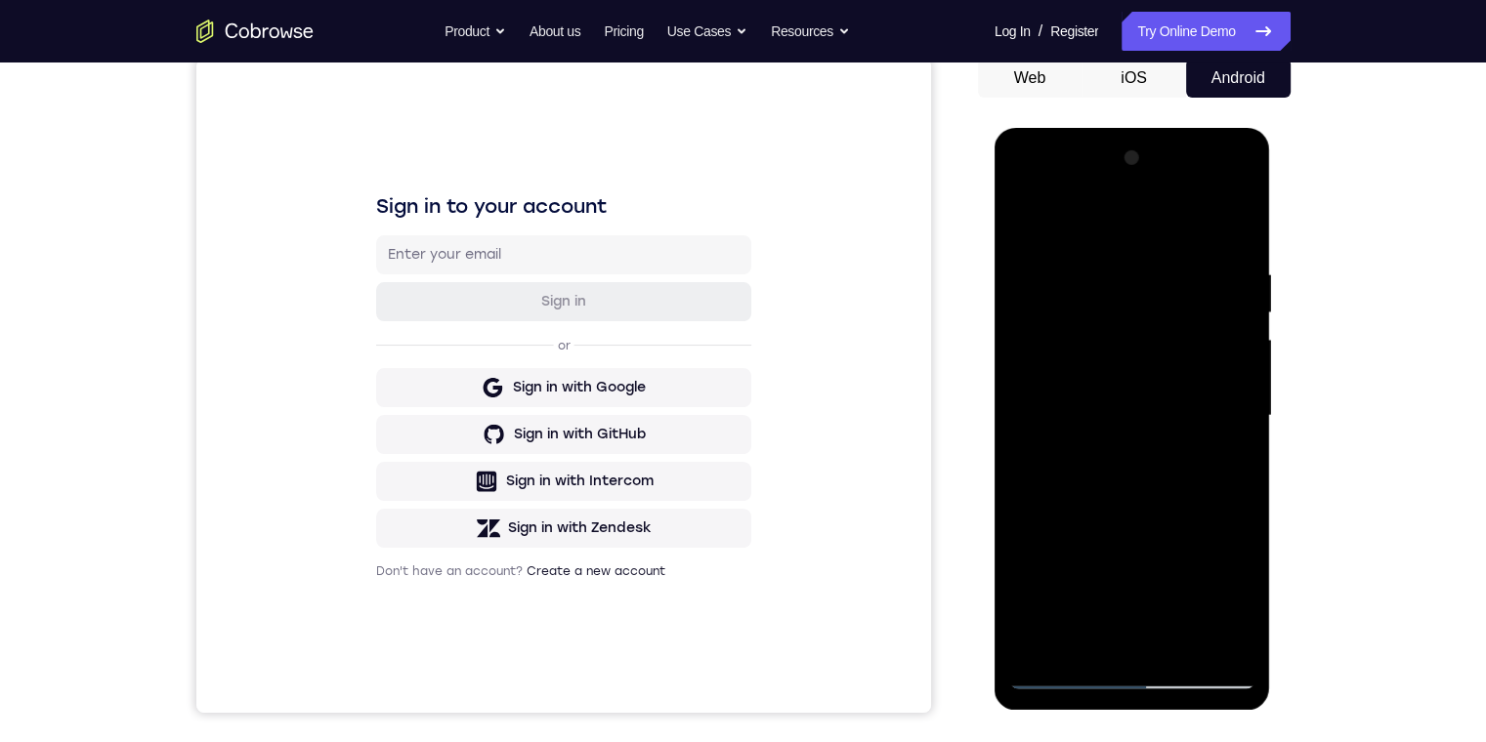
click at [1134, 227] on div at bounding box center [1132, 416] width 246 height 547
click at [1156, 258] on div at bounding box center [1132, 416] width 246 height 547
click at [1130, 230] on div at bounding box center [1132, 416] width 246 height 547
click at [1165, 574] on div at bounding box center [1132, 416] width 246 height 547
click at [1226, 631] on div at bounding box center [1132, 416] width 246 height 547
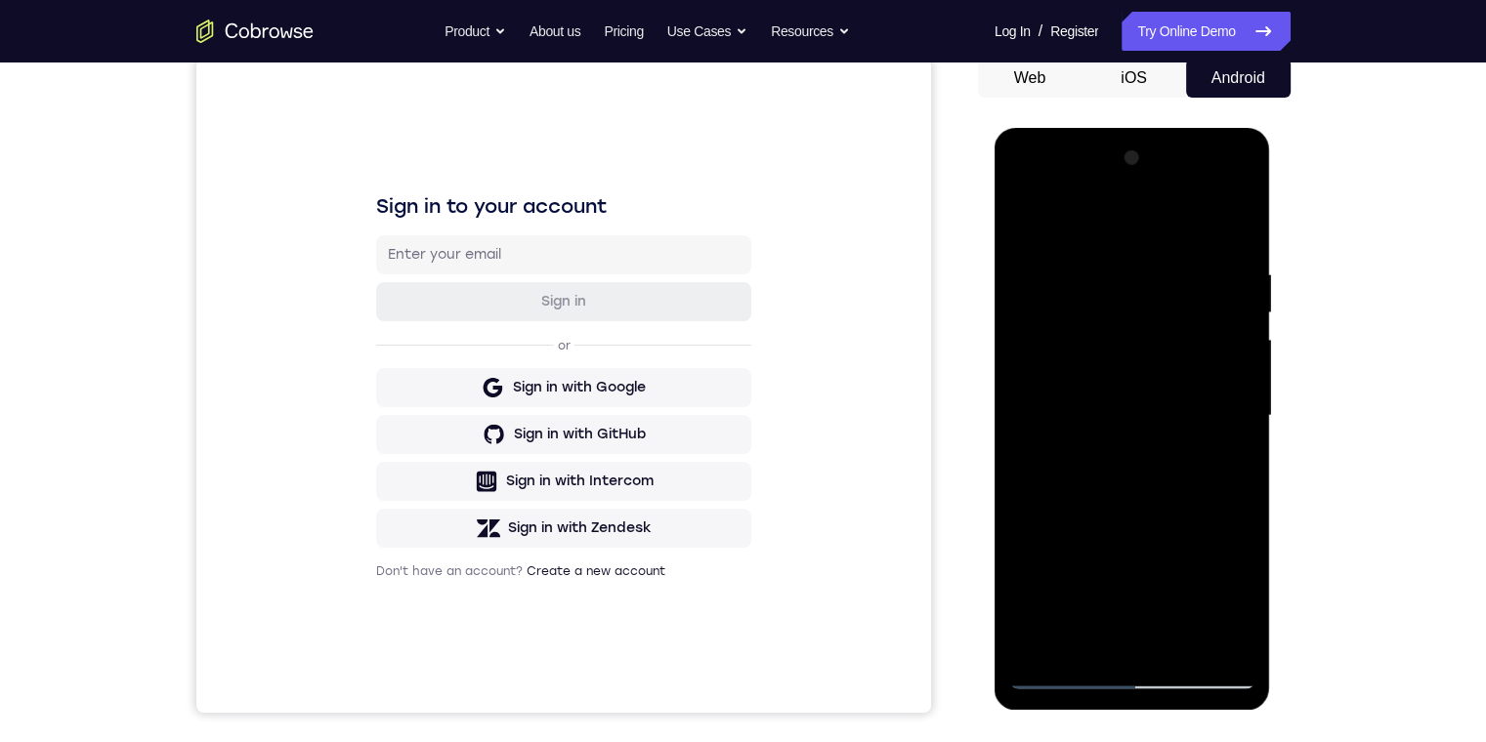
click at [1098, 373] on div at bounding box center [1132, 416] width 246 height 547
click at [1098, 378] on div at bounding box center [1132, 416] width 246 height 547
drag, startPoint x: 1180, startPoint y: 526, endPoint x: 1210, endPoint y: 343, distance: 186.1
click at [1203, 350] on div at bounding box center [1132, 416] width 246 height 547
drag, startPoint x: 1191, startPoint y: 500, endPoint x: 1185, endPoint y: 288, distance: 212.0
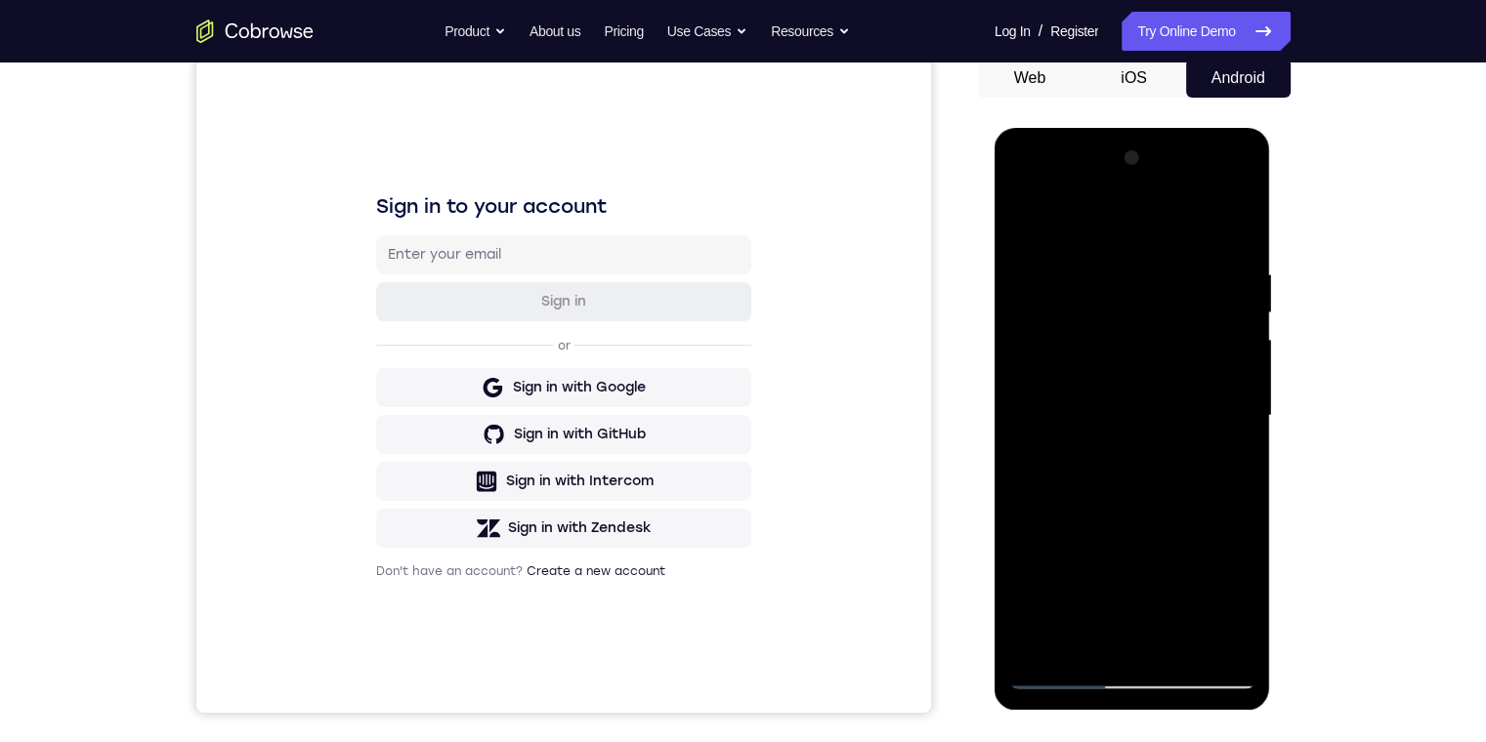
click at [1185, 303] on div at bounding box center [1132, 416] width 246 height 547
click at [1024, 219] on div at bounding box center [1132, 416] width 246 height 547
click at [1243, 218] on div at bounding box center [1132, 416] width 246 height 547
click at [1098, 475] on div at bounding box center [1132, 416] width 246 height 547
click at [1199, 296] on div at bounding box center [1132, 416] width 246 height 547
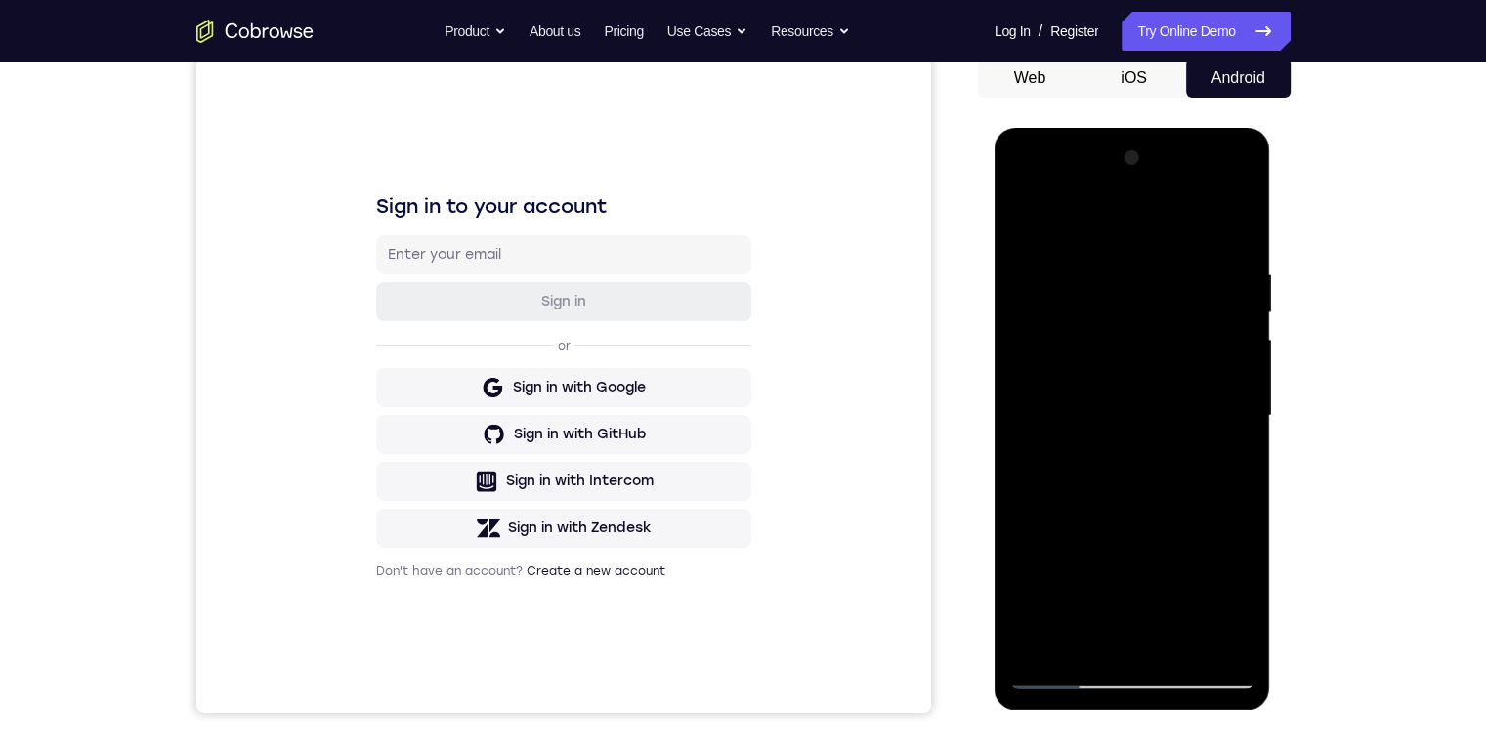
click at [1199, 296] on div at bounding box center [1132, 416] width 246 height 547
click at [1055, 300] on div at bounding box center [1132, 416] width 246 height 547
click at [1056, 299] on div at bounding box center [1132, 416] width 246 height 547
click at [1239, 375] on div at bounding box center [1132, 416] width 246 height 547
click at [1185, 387] on div at bounding box center [1132, 416] width 246 height 547
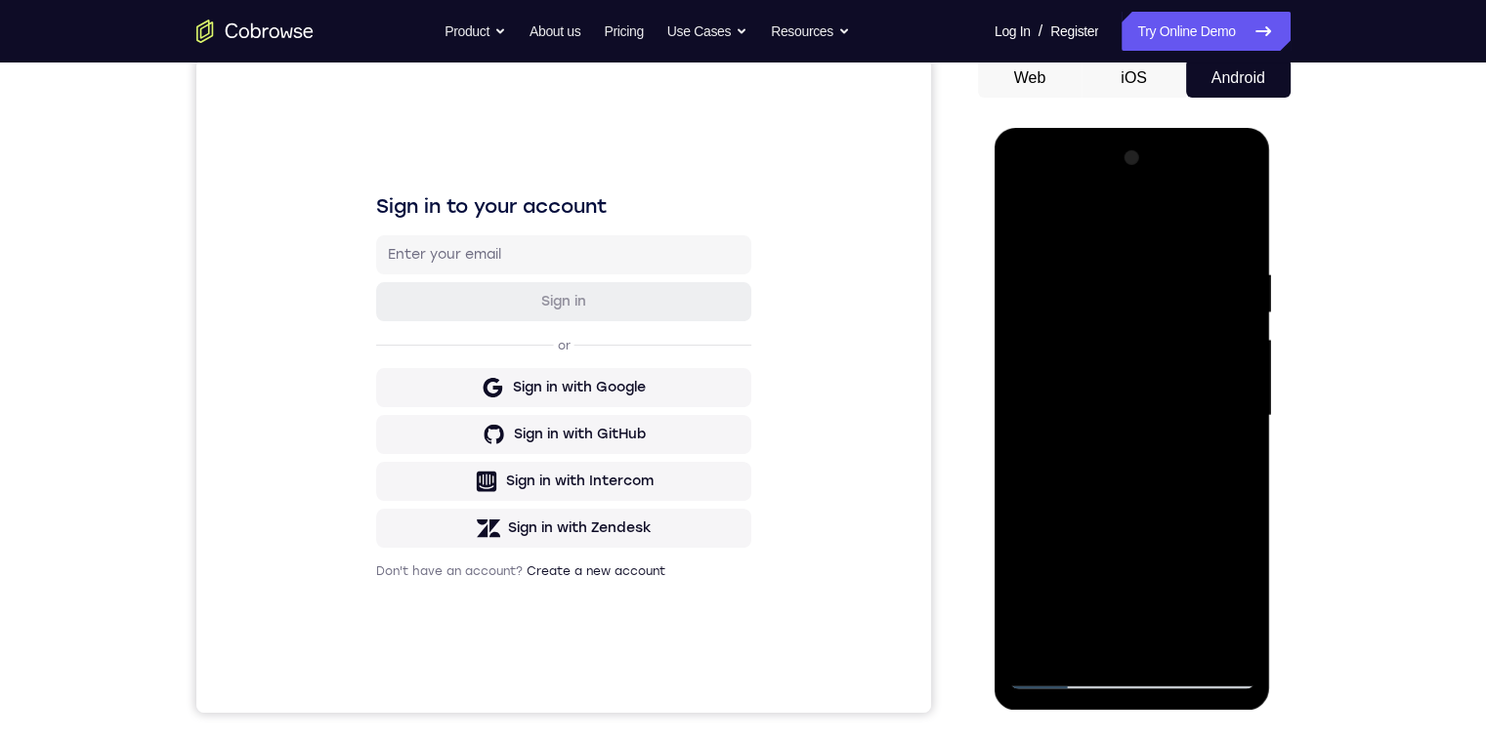
click at [1063, 664] on div at bounding box center [1132, 416] width 246 height 547
click at [1121, 666] on div at bounding box center [1132, 416] width 246 height 547
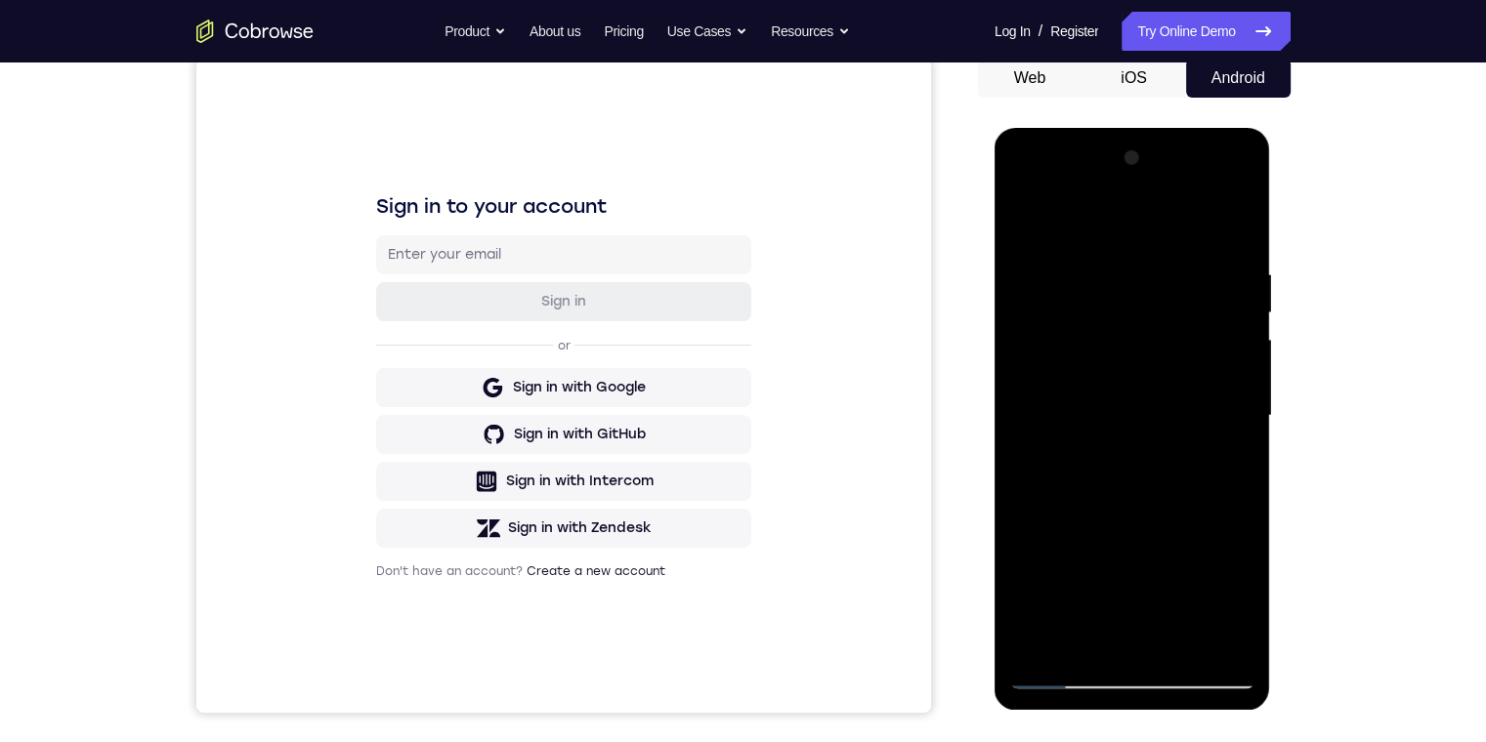
click at [1122, 666] on div at bounding box center [1132, 416] width 246 height 547
click at [1122, 660] on div at bounding box center [1132, 416] width 246 height 547
click at [1137, 676] on div at bounding box center [1132, 416] width 246 height 547
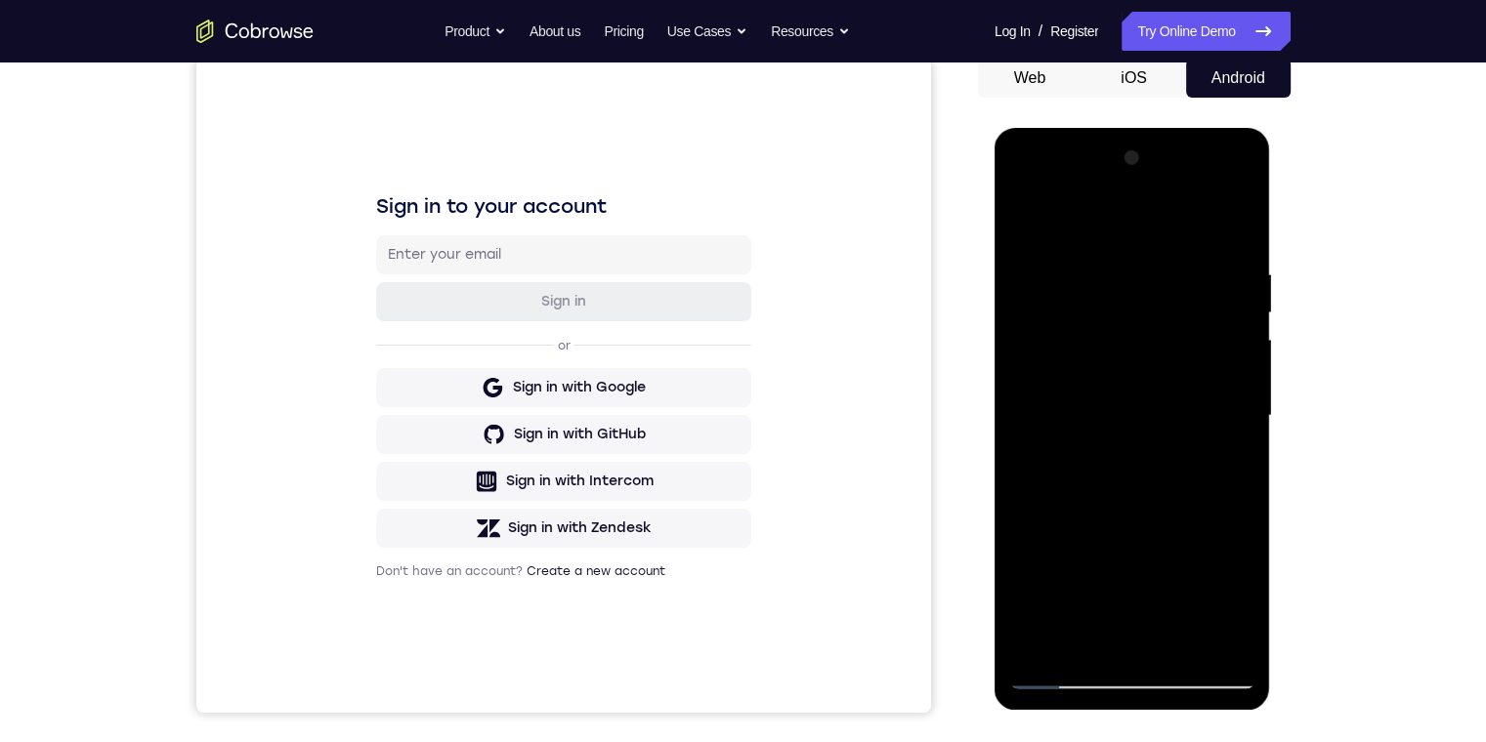
drag, startPoint x: 1149, startPoint y: 479, endPoint x: 1142, endPoint y: 250, distance: 228.7
click at [1141, 271] on div at bounding box center [1132, 416] width 246 height 547
click at [1039, 398] on div at bounding box center [1132, 416] width 246 height 547
click at [1127, 675] on div at bounding box center [1132, 416] width 246 height 547
click at [1218, 584] on div at bounding box center [1132, 416] width 246 height 547
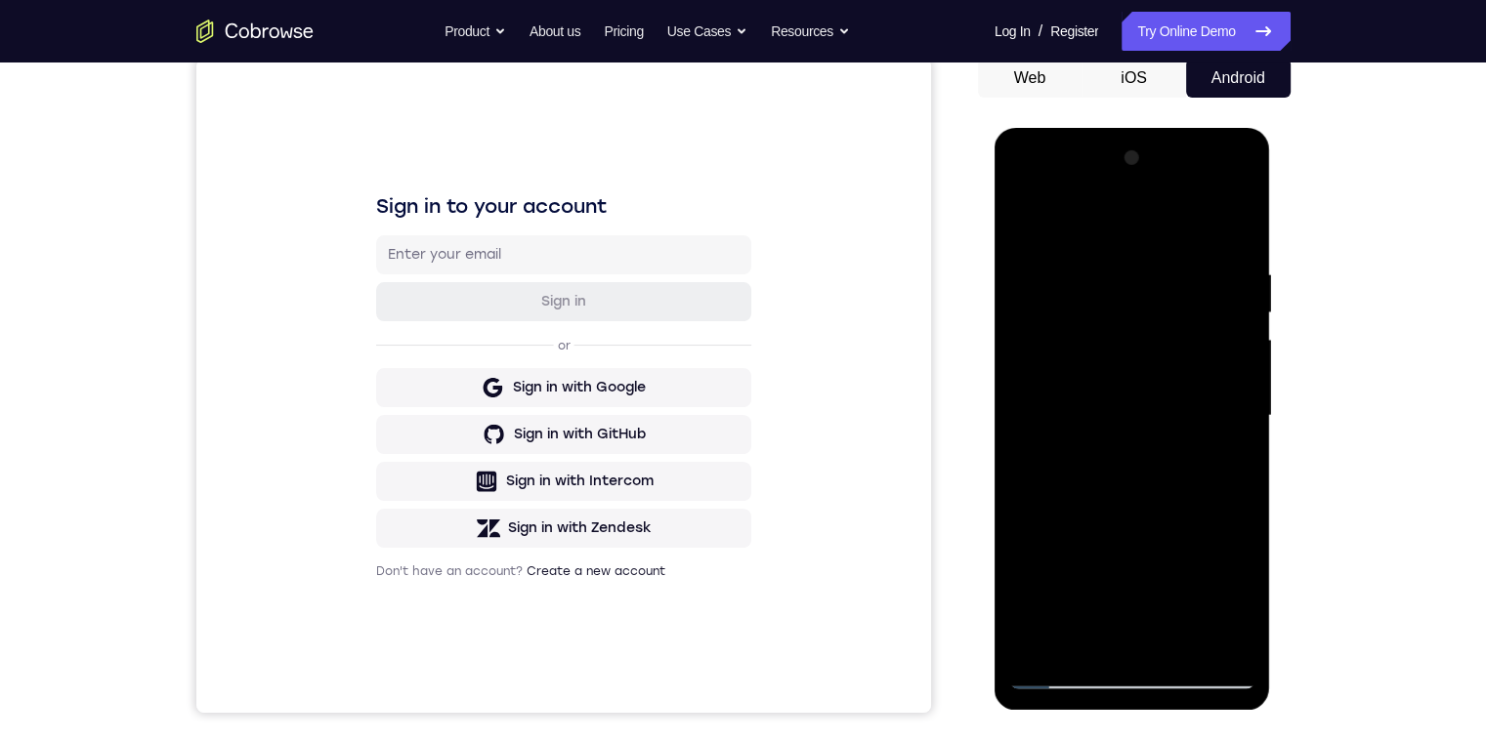
click at [1020, 196] on div at bounding box center [1132, 416] width 246 height 547
click at [1043, 361] on div at bounding box center [1132, 416] width 246 height 547
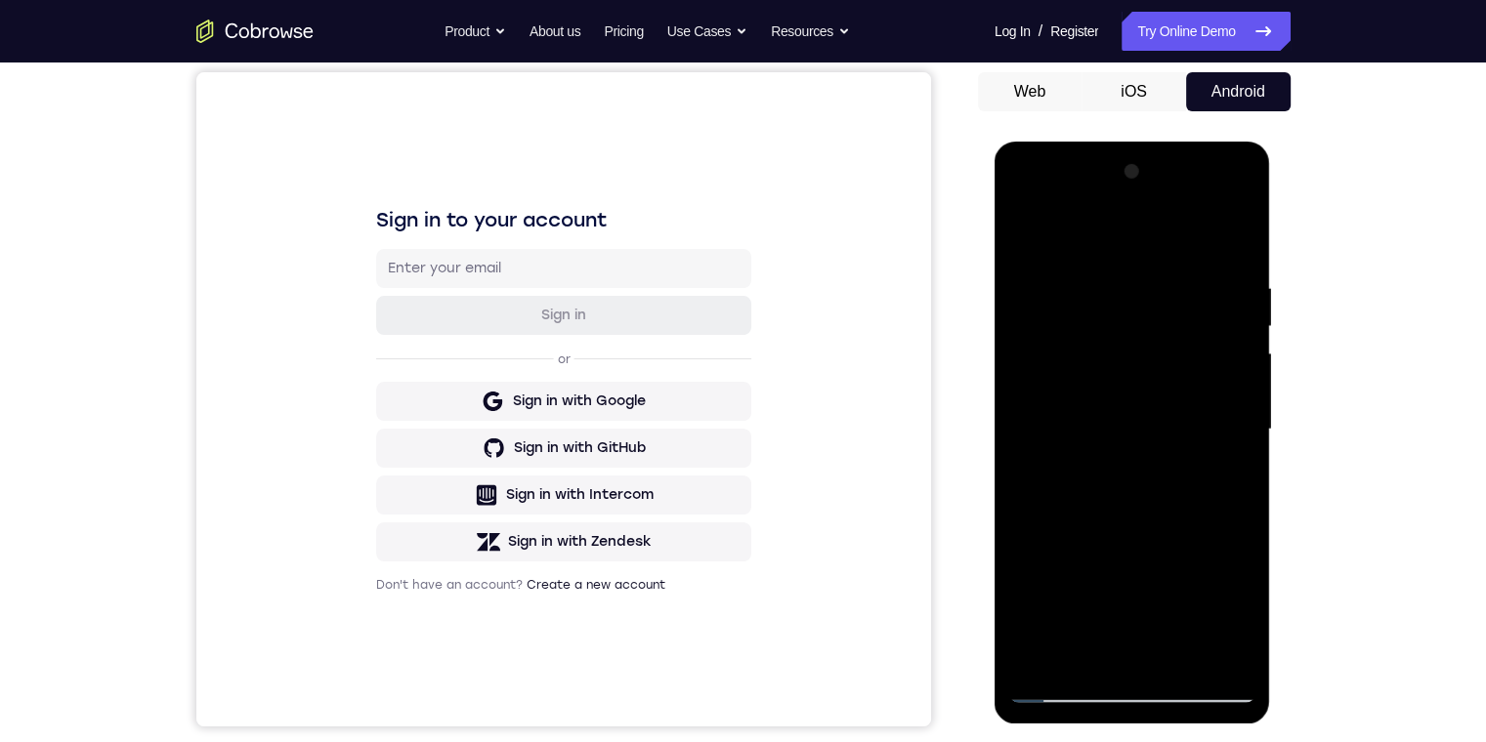
scroll to position [98, 0]
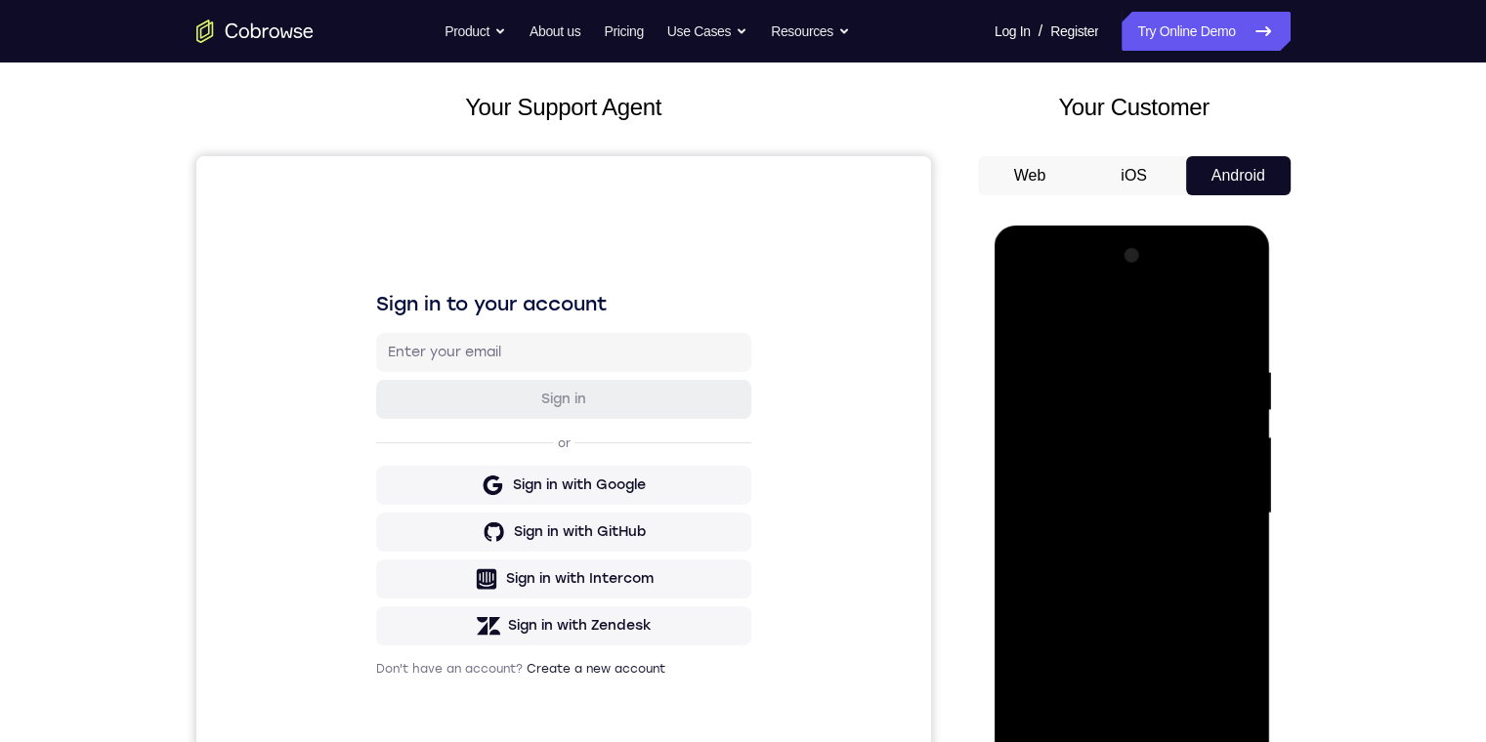
click at [1242, 316] on div at bounding box center [1132, 513] width 246 height 547
click at [1055, 341] on div at bounding box center [1132, 513] width 246 height 547
click at [1124, 570] on div at bounding box center [1132, 513] width 246 height 547
click at [1053, 455] on div at bounding box center [1132, 513] width 246 height 547
click at [1042, 456] on div at bounding box center [1132, 513] width 246 height 547
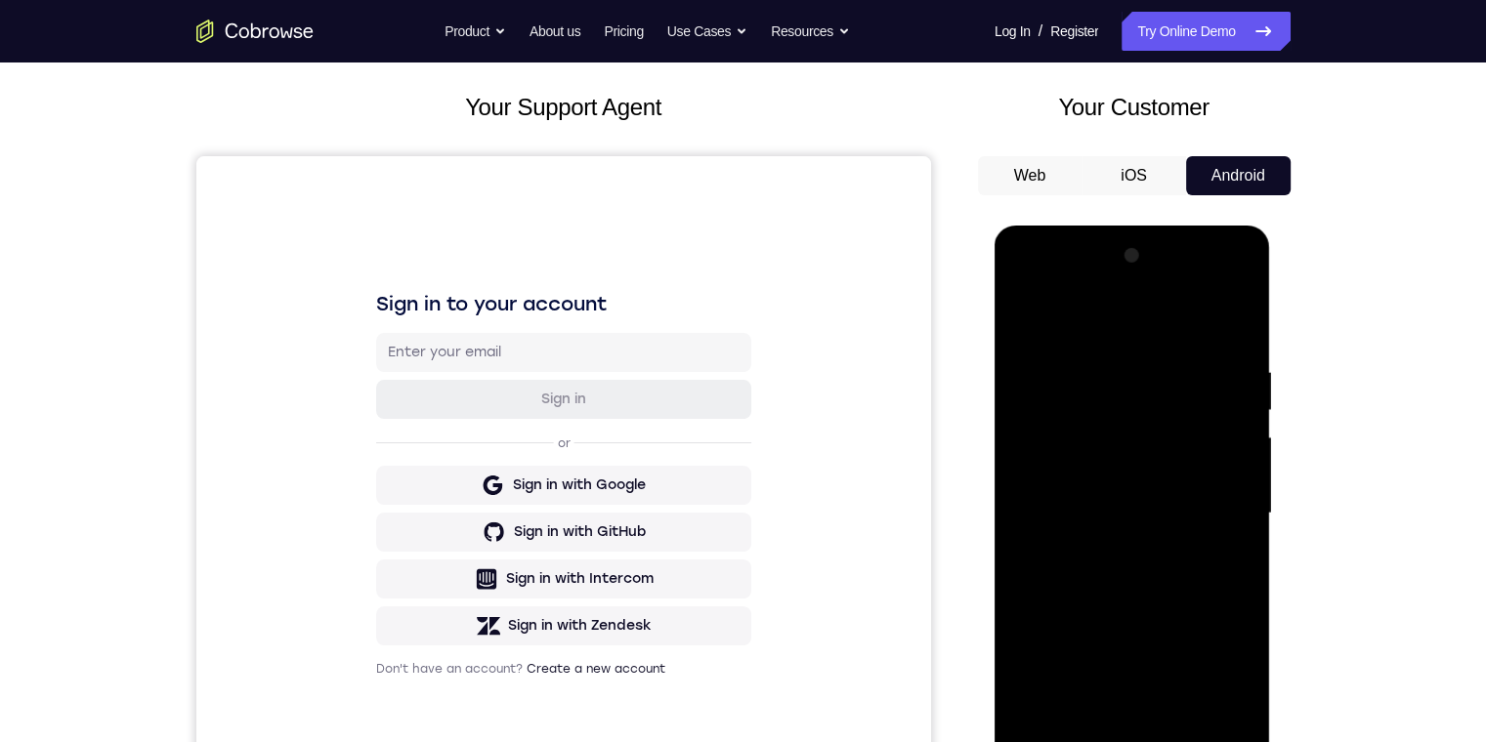
scroll to position [195, 0]
